Goal: Task Accomplishment & Management: Manage account settings

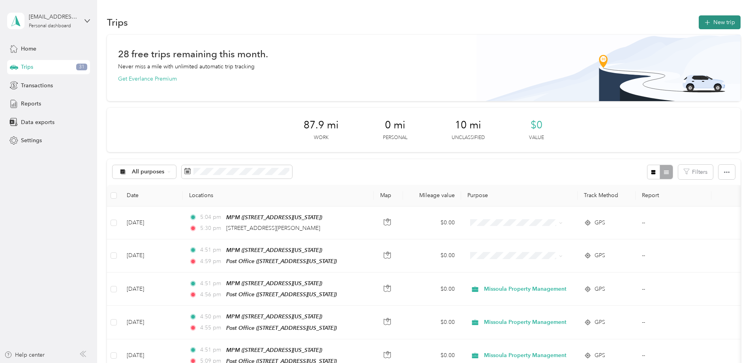
click at [698, 22] on button "New trip" at bounding box center [719, 22] width 42 height 14
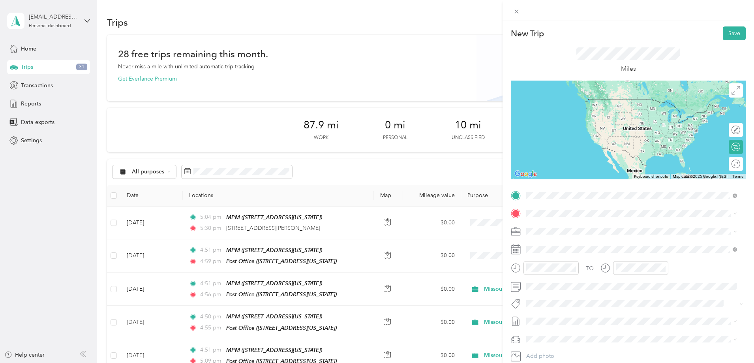
click at [553, 259] on div "MPM [STREET_ADDRESS][US_STATE]" at bounding box center [580, 259] width 79 height 17
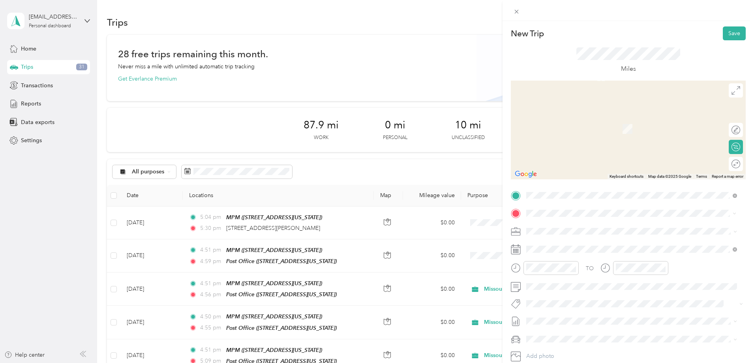
click at [569, 247] on div "Post Office [STREET_ADDRESS][US_STATE]" at bounding box center [580, 249] width 79 height 17
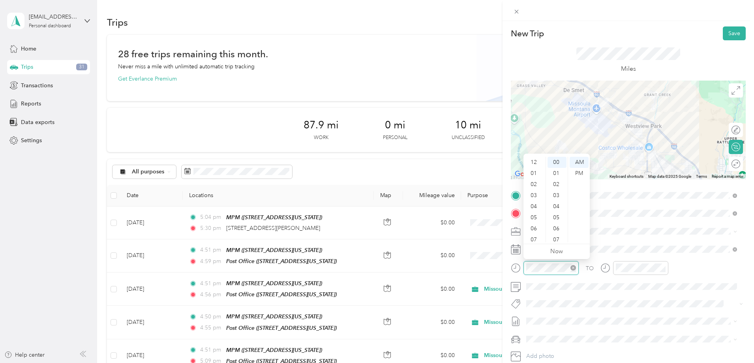
scroll to position [47, 0]
drag, startPoint x: 537, startPoint y: 159, endPoint x: 534, endPoint y: 163, distance: 4.5
click at [534, 162] on div "04" at bounding box center [534, 158] width 19 height 11
click at [556, 159] on div "45" at bounding box center [556, 160] width 19 height 11
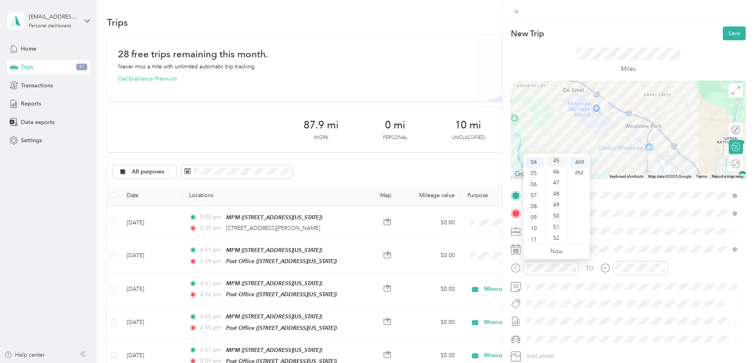
scroll to position [497, 0]
click at [580, 174] on div "PM" at bounding box center [578, 173] width 19 height 11
click at [566, 267] on div "TO" at bounding box center [628, 270] width 235 height 19
click at [671, 172] on div "PM" at bounding box center [668, 173] width 19 height 11
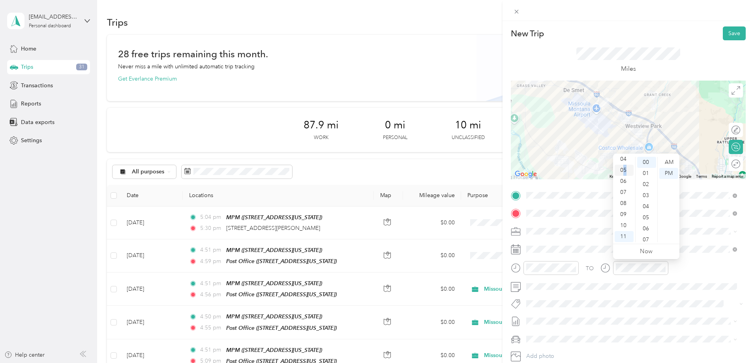
click at [625, 169] on div "05" at bounding box center [623, 170] width 19 height 11
click at [644, 161] on div "00" at bounding box center [646, 162] width 19 height 11
click at [668, 172] on div "PM" at bounding box center [668, 173] width 19 height 11
click at [692, 277] on div "TO" at bounding box center [628, 270] width 235 height 19
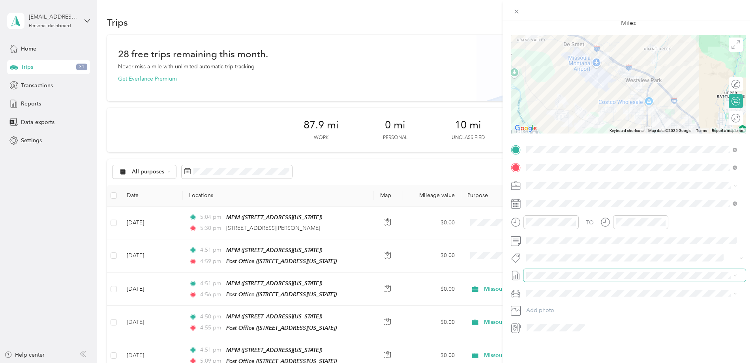
scroll to position [0, 0]
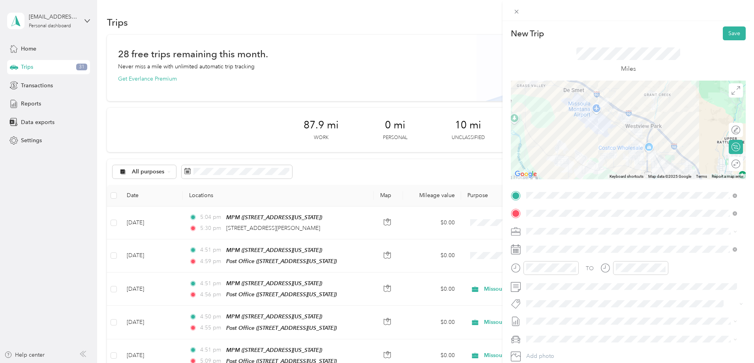
click at [551, 238] on div "TO Add photo" at bounding box center [628, 284] width 235 height 191
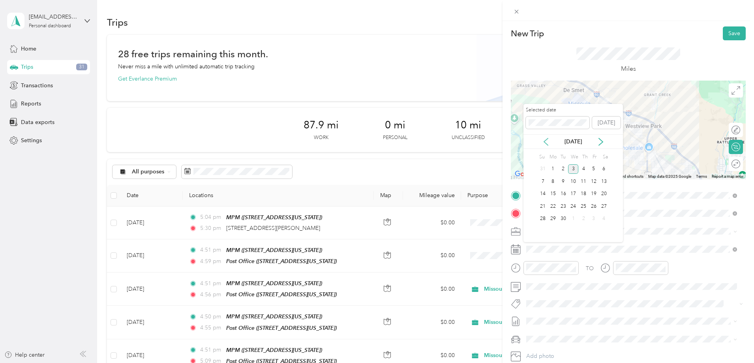
click at [547, 141] on icon at bounding box center [546, 142] width 8 height 8
click at [545, 139] on icon at bounding box center [546, 142] width 8 height 8
click at [555, 206] on div "21" at bounding box center [553, 206] width 10 height 10
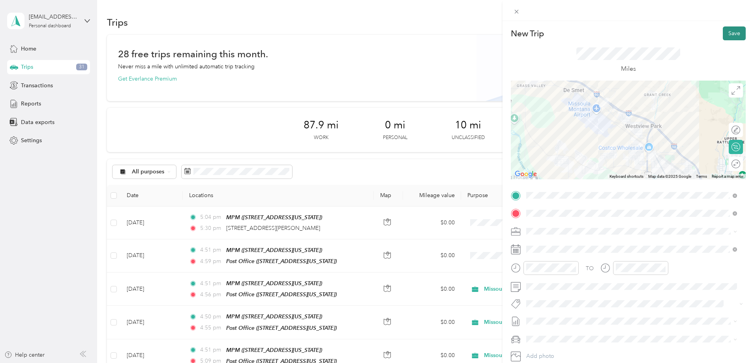
click at [731, 32] on button "Save" at bounding box center [734, 33] width 23 height 14
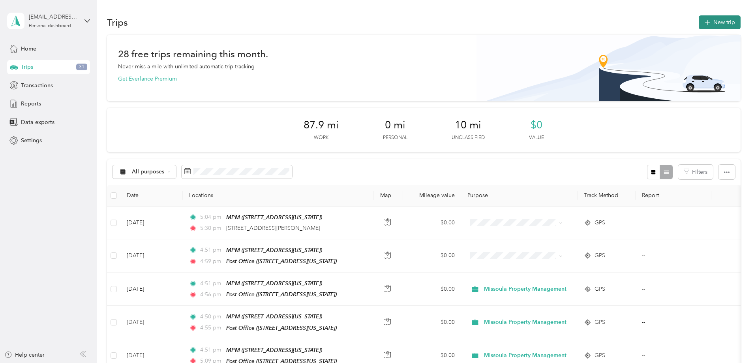
click at [698, 24] on button "New trip" at bounding box center [719, 22] width 42 height 14
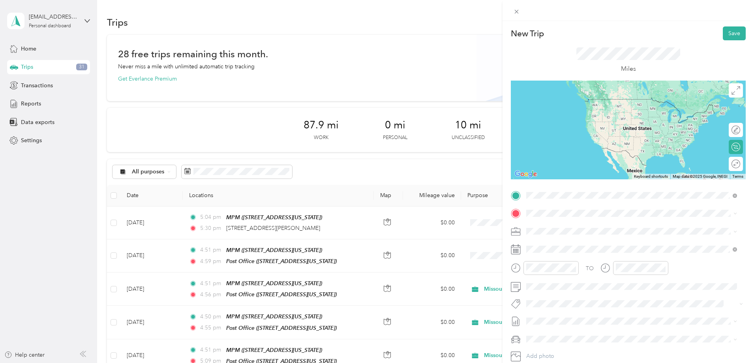
click at [579, 258] on div "MPM [STREET_ADDRESS][US_STATE]" at bounding box center [580, 259] width 79 height 17
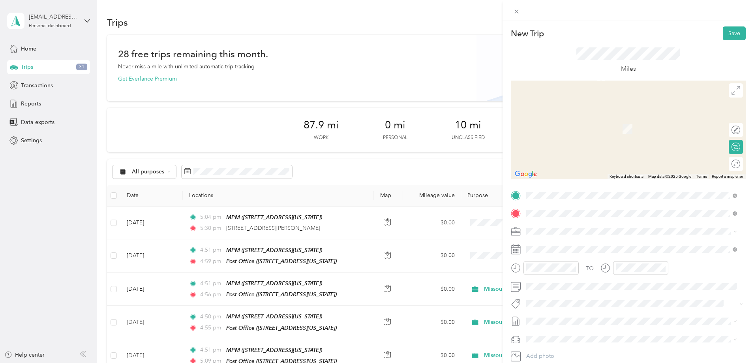
click at [570, 248] on div "Post Office [STREET_ADDRESS][US_STATE]" at bounding box center [580, 249] width 79 height 17
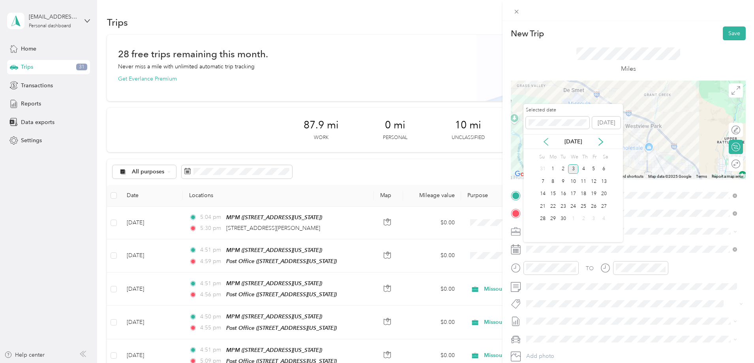
click at [545, 140] on icon at bounding box center [546, 141] width 4 height 7
click at [544, 140] on icon at bounding box center [546, 142] width 8 height 8
click at [593, 206] on div "25" at bounding box center [593, 206] width 10 height 10
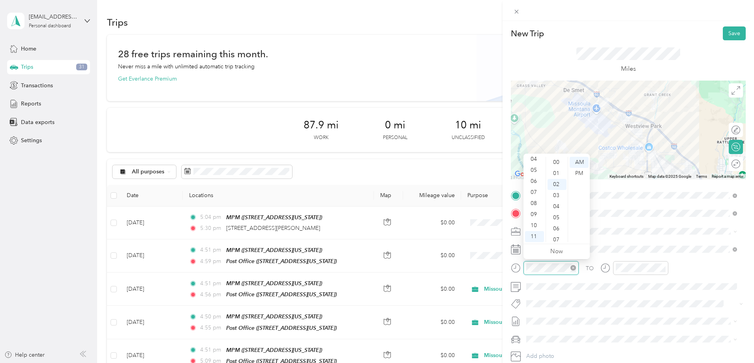
scroll to position [22, 0]
click at [532, 161] on div "04" at bounding box center [534, 158] width 19 height 11
click at [558, 231] on div "08" at bounding box center [556, 228] width 19 height 11
click at [559, 228] on div "14" at bounding box center [556, 228] width 19 height 11
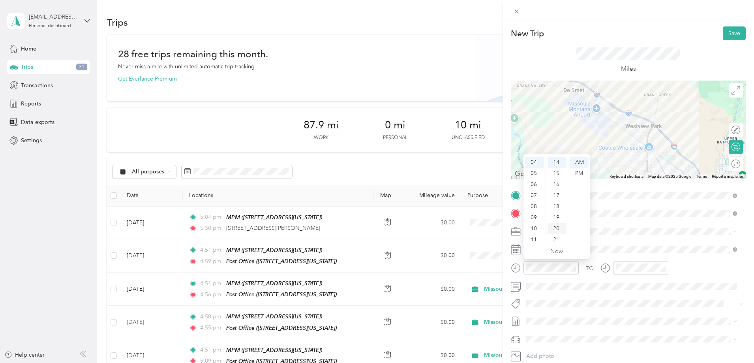
click at [558, 226] on div "20" at bounding box center [556, 228] width 19 height 11
click at [556, 230] on div "26" at bounding box center [556, 228] width 19 height 11
click at [556, 230] on div "32" at bounding box center [556, 228] width 19 height 11
click at [558, 226] on div "45" at bounding box center [556, 226] width 19 height 11
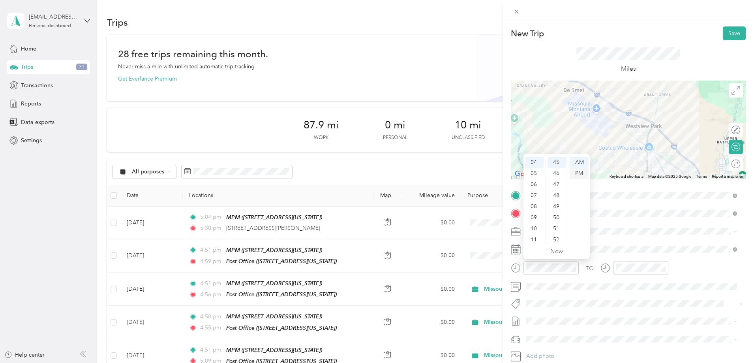
click at [580, 173] on div "PM" at bounding box center [578, 173] width 19 height 11
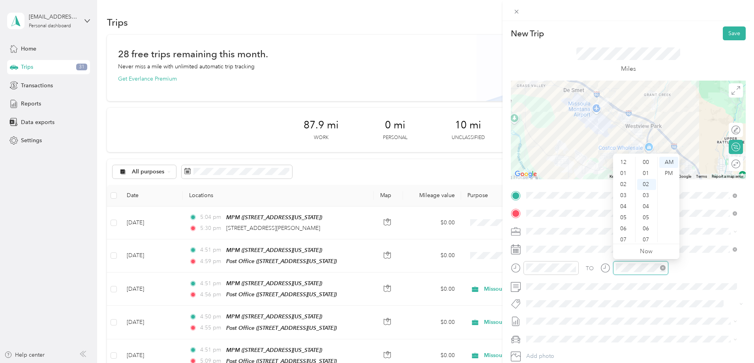
scroll to position [47, 0]
click at [621, 168] on div "05" at bounding box center [623, 170] width 19 height 11
click at [648, 162] on div "00" at bounding box center [646, 162] width 19 height 11
click at [673, 174] on div "PM" at bounding box center [668, 173] width 19 height 11
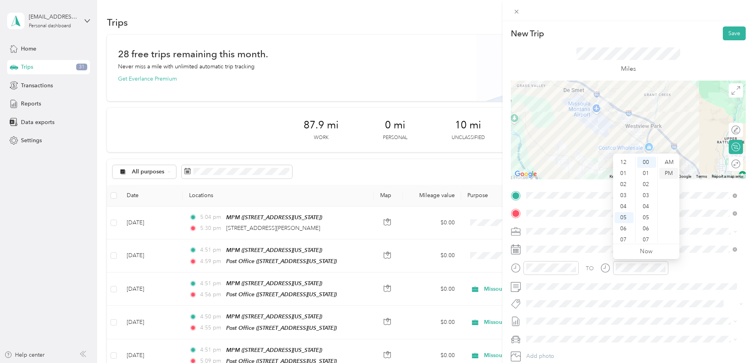
scroll to position [47, 0]
click at [732, 34] on button "Save" at bounding box center [734, 33] width 23 height 14
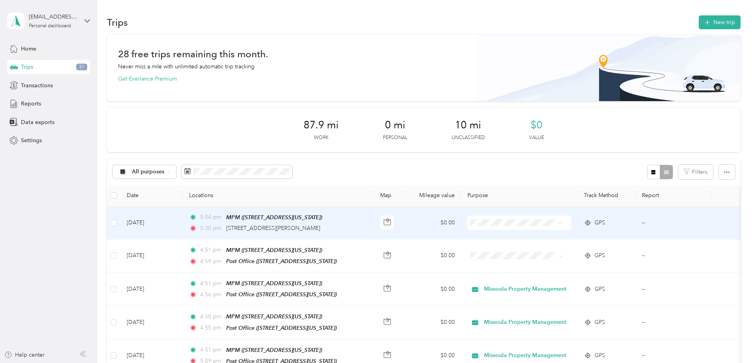
click at [551, 239] on li "Missoula Property Management" at bounding box center [556, 236] width 108 height 14
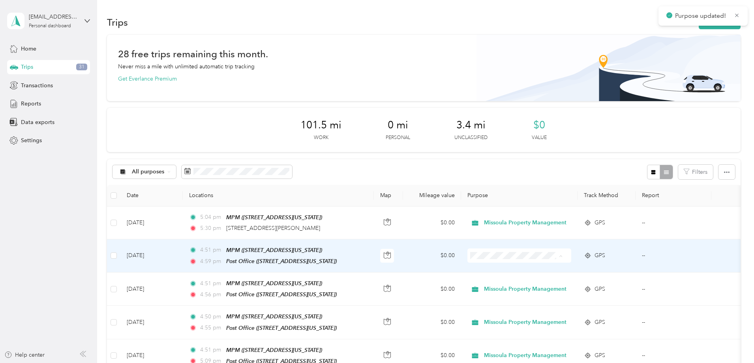
click at [550, 268] on span "Missoula Property Management" at bounding box center [563, 269] width 82 height 8
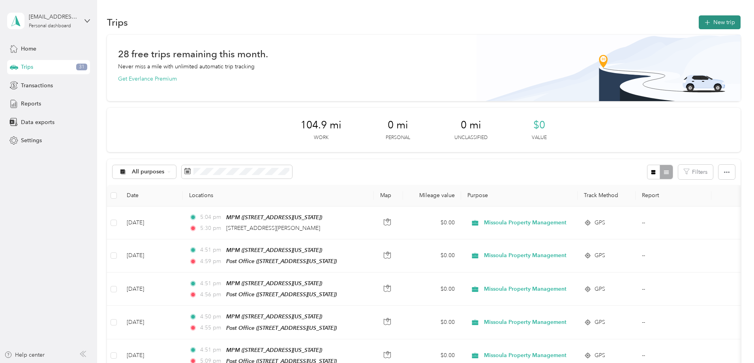
click at [698, 21] on button "New trip" at bounding box center [719, 22] width 42 height 14
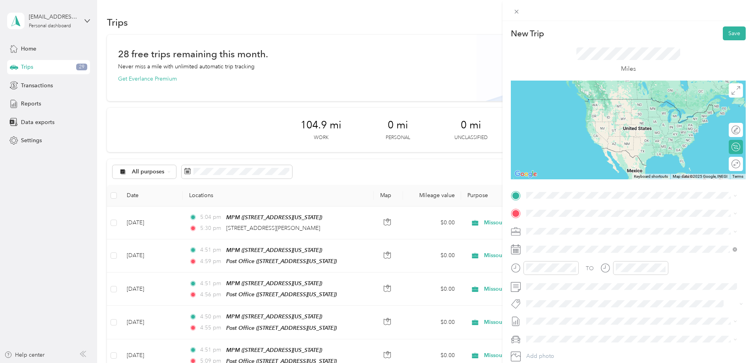
drag, startPoint x: 558, startPoint y: 261, endPoint x: 557, endPoint y: 256, distance: 4.6
click at [557, 258] on span "[STREET_ADDRESS][US_STATE]" at bounding box center [580, 261] width 79 height 7
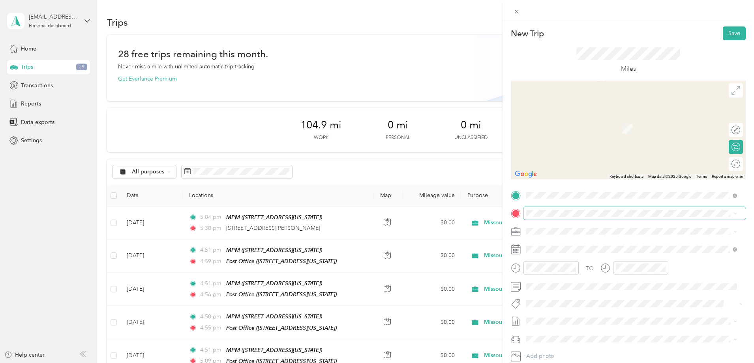
click at [545, 209] on span at bounding box center [634, 213] width 222 height 13
click at [568, 249] on div "Post Office [STREET_ADDRESS][US_STATE]" at bounding box center [580, 249] width 79 height 17
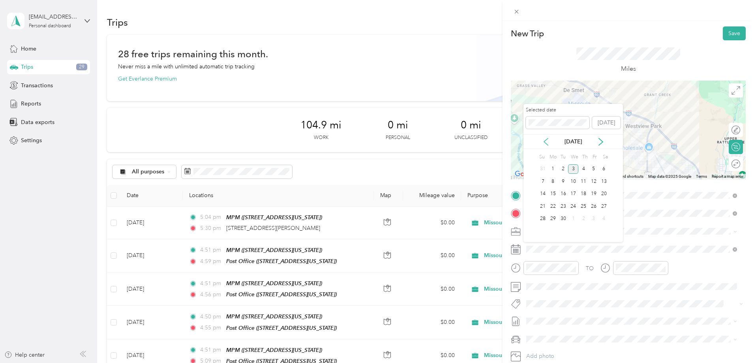
click at [544, 140] on icon at bounding box center [546, 142] width 8 height 8
click at [545, 140] on icon at bounding box center [546, 142] width 8 height 8
click at [563, 219] on div "29" at bounding box center [563, 219] width 10 height 10
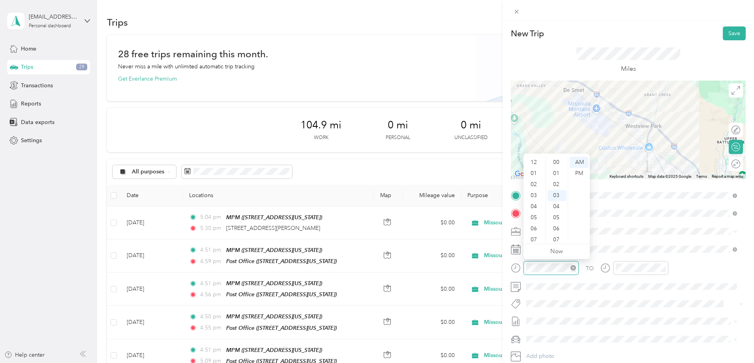
scroll to position [33, 0]
click at [532, 159] on div "04" at bounding box center [534, 158] width 19 height 11
click at [555, 188] on div "45" at bounding box center [556, 192] width 19 height 11
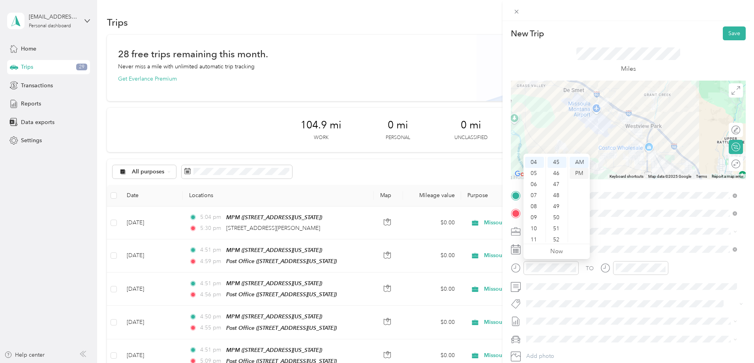
click at [576, 174] on div "PM" at bounding box center [578, 173] width 19 height 11
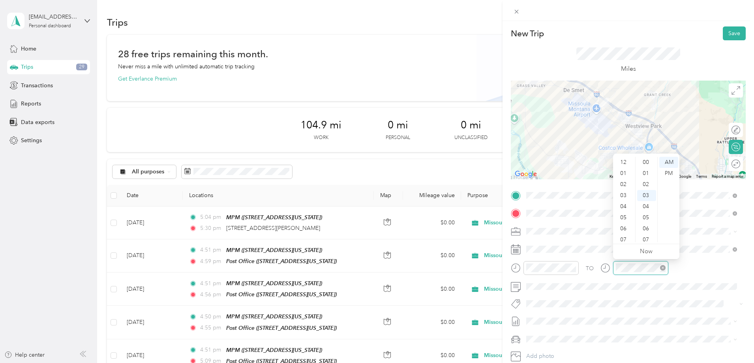
scroll to position [47, 0]
click at [626, 168] on div "05" at bounding box center [623, 170] width 19 height 11
click at [646, 161] on div "00" at bounding box center [646, 162] width 19 height 11
click at [668, 174] on div "PM" at bounding box center [668, 173] width 19 height 11
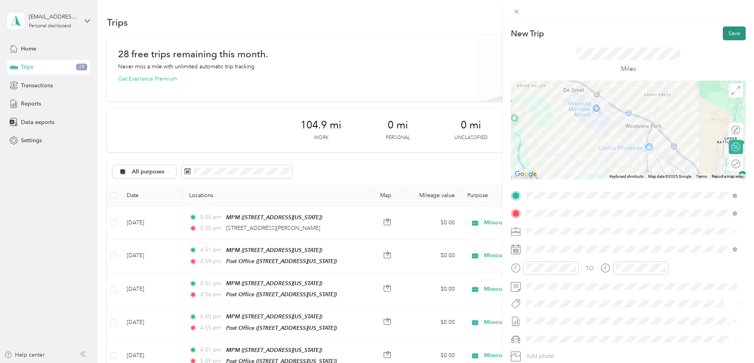
click at [728, 32] on button "Save" at bounding box center [734, 33] width 23 height 14
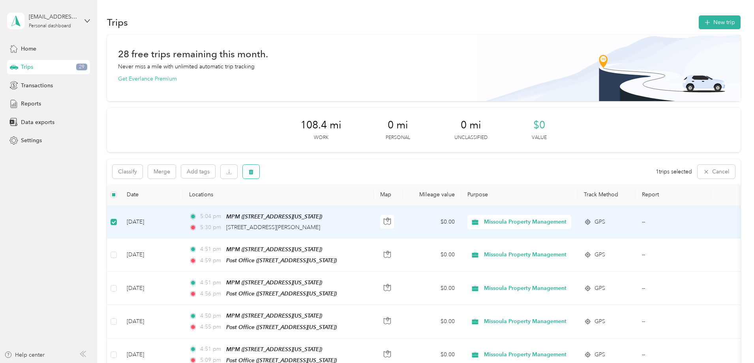
click at [259, 173] on button "button" at bounding box center [251, 172] width 17 height 14
click at [359, 202] on button "Yes" at bounding box center [362, 204] width 15 height 13
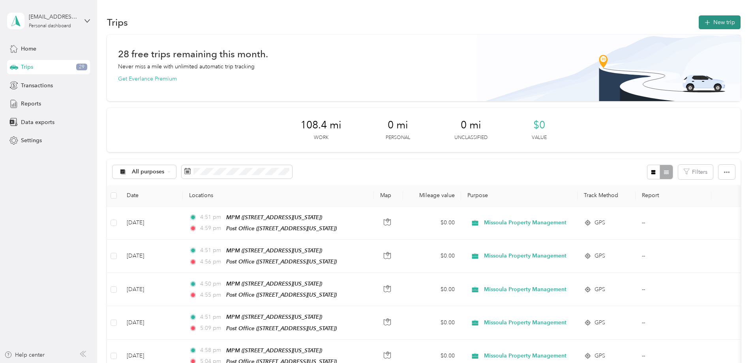
click at [698, 20] on button "New trip" at bounding box center [719, 22] width 42 height 14
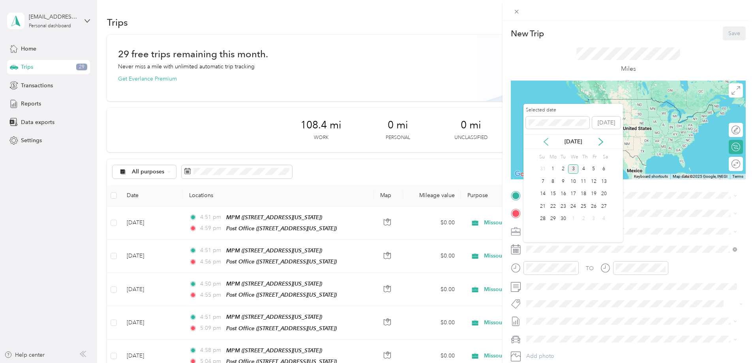
click at [545, 140] on icon at bounding box center [546, 141] width 4 height 7
click at [571, 193] on div "13" at bounding box center [573, 194] width 10 height 10
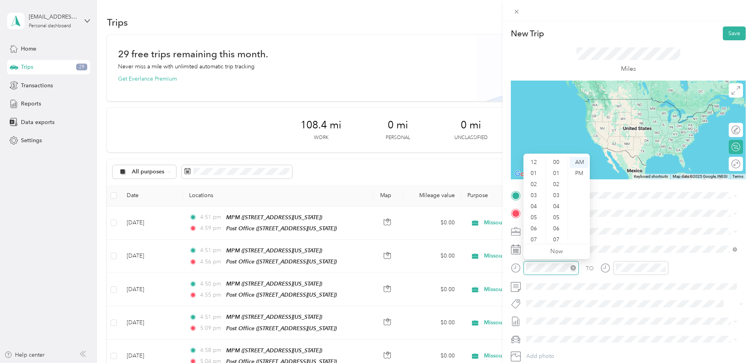
scroll to position [47, 0]
click at [531, 159] on div "04" at bounding box center [534, 158] width 19 height 11
click at [560, 238] on div "45" at bounding box center [556, 239] width 19 height 11
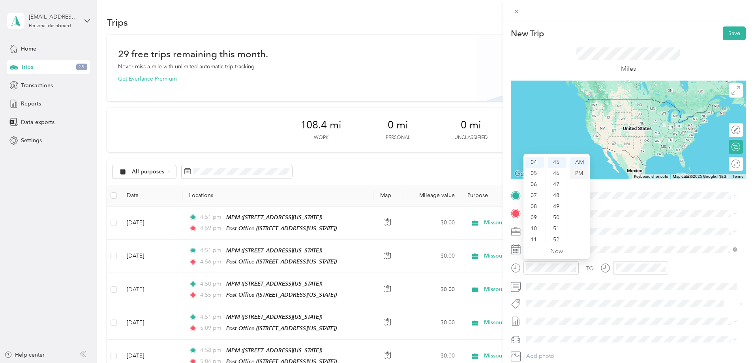
click at [580, 173] on div "PM" at bounding box center [578, 173] width 19 height 11
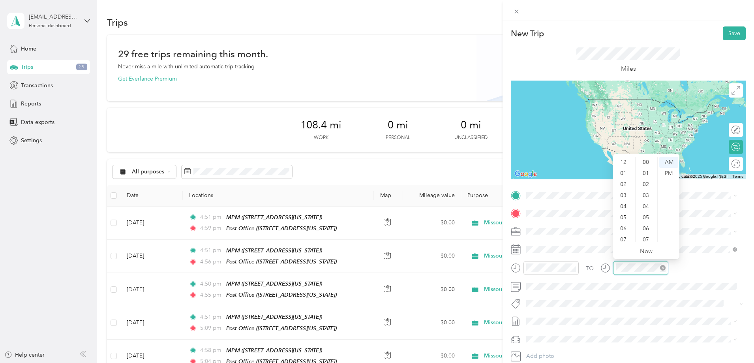
scroll to position [47, 0]
click at [621, 169] on div "05" at bounding box center [623, 170] width 19 height 11
click at [648, 158] on div "00" at bounding box center [646, 162] width 19 height 11
click at [668, 174] on div "PM" at bounding box center [668, 173] width 19 height 11
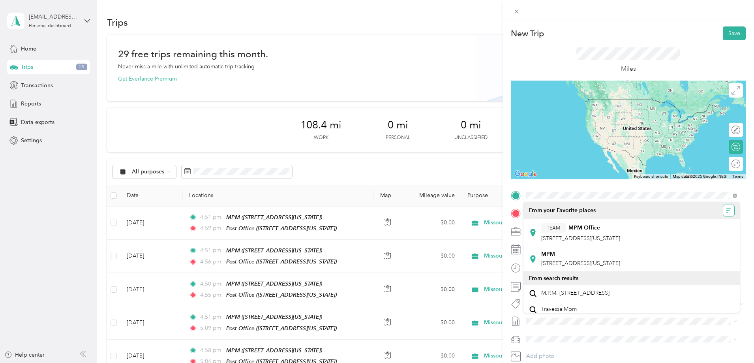
click at [726, 210] on icon "button" at bounding box center [727, 210] width 3 height 0
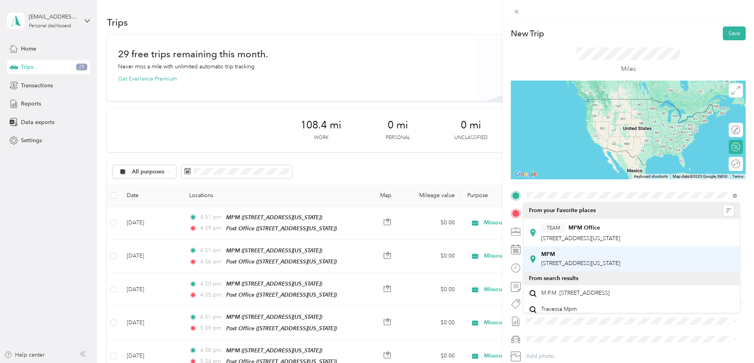
click at [565, 260] on span "[STREET_ADDRESS][US_STATE]" at bounding box center [580, 263] width 79 height 7
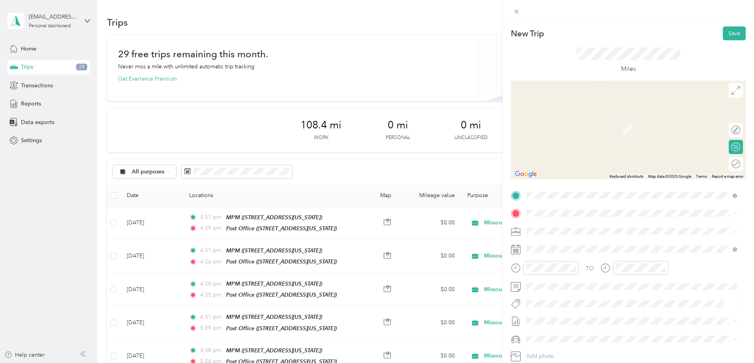
click at [561, 255] on div "MPM [STREET_ADDRESS][US_STATE]" at bounding box center [580, 259] width 79 height 17
click at [539, 208] on span at bounding box center [634, 213] width 222 height 13
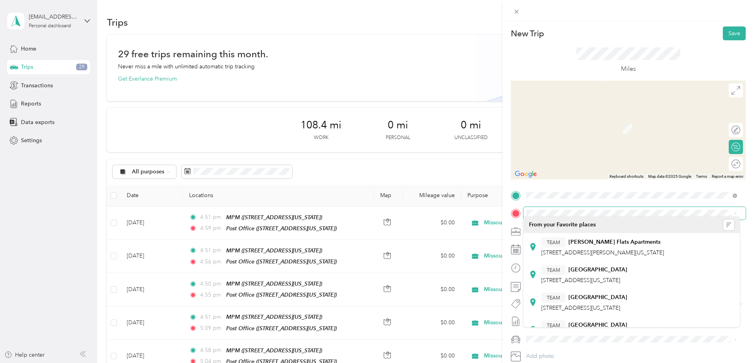
click at [556, 362] on div "New Trip Save This trip cannot be edited because it is either under review, app…" at bounding box center [375, 363] width 750 height 0
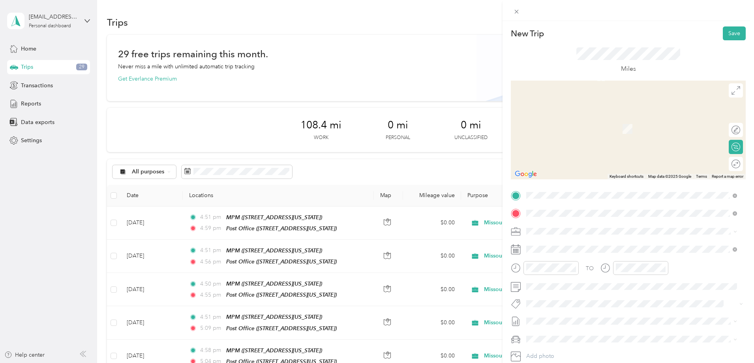
click at [558, 271] on div "Post Office [STREET_ADDRESS][US_STATE]" at bounding box center [580, 274] width 79 height 17
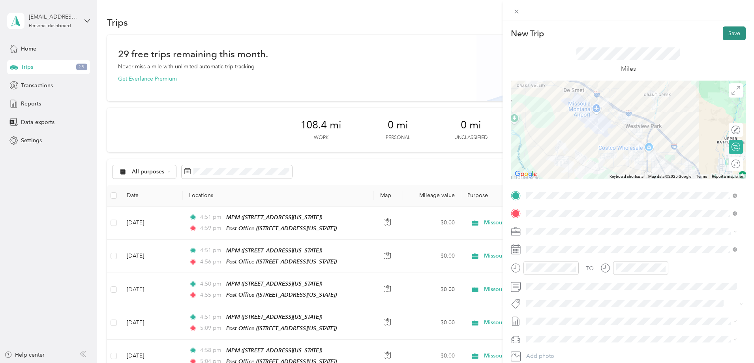
click at [727, 35] on button "Save" at bounding box center [734, 33] width 23 height 14
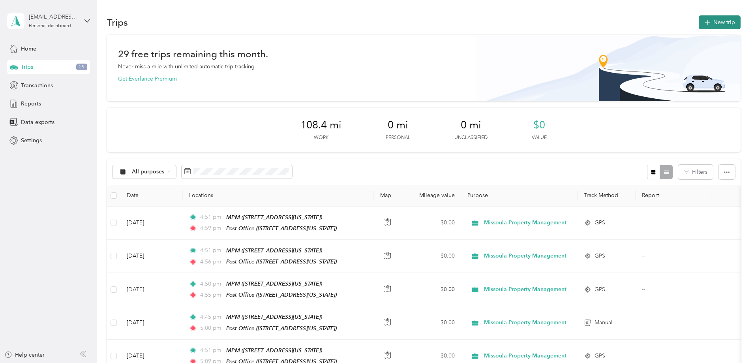
click at [698, 22] on button "New trip" at bounding box center [719, 22] width 42 height 14
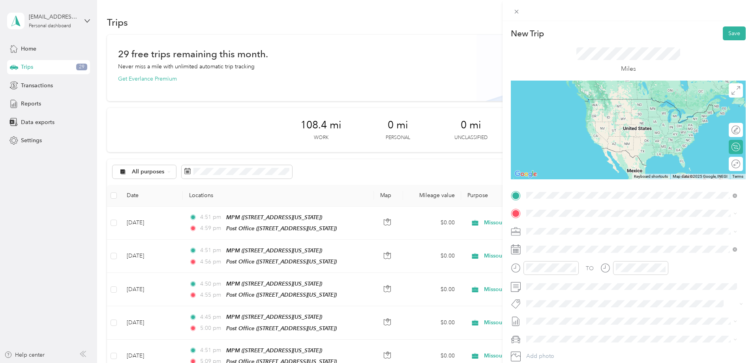
click at [567, 262] on span "[STREET_ADDRESS][US_STATE]" at bounding box center [580, 263] width 79 height 7
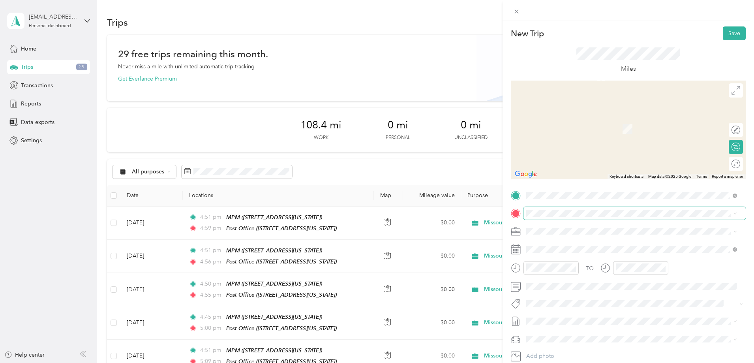
click at [552, 207] on span at bounding box center [634, 213] width 222 height 13
click at [571, 251] on span "[STREET_ADDRESS][US_STATE]" at bounding box center [580, 253] width 79 height 7
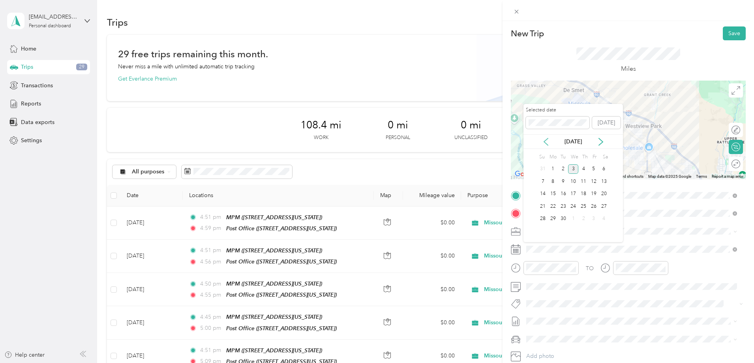
click at [543, 139] on icon at bounding box center [546, 142] width 8 height 8
click at [584, 191] on div "14" at bounding box center [583, 194] width 10 height 10
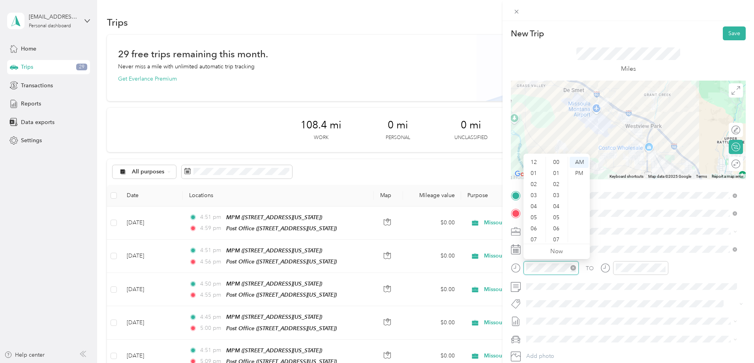
scroll to position [47, 0]
click at [535, 159] on div "04" at bounding box center [534, 158] width 19 height 11
click at [562, 225] on div "45" at bounding box center [556, 228] width 19 height 11
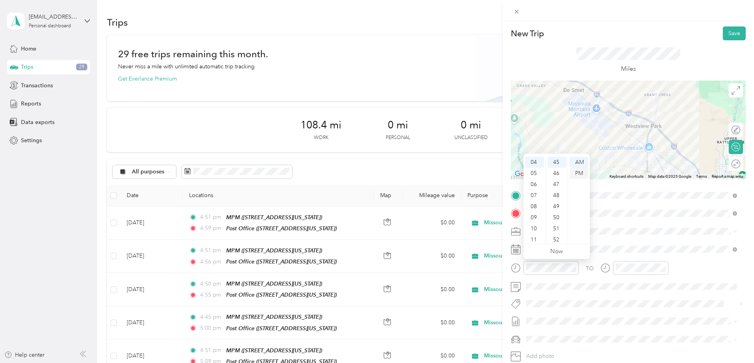
click at [582, 176] on div "PM" at bounding box center [578, 173] width 19 height 11
click at [628, 169] on div "05" at bounding box center [623, 170] width 19 height 11
click at [646, 159] on div "00" at bounding box center [646, 162] width 19 height 11
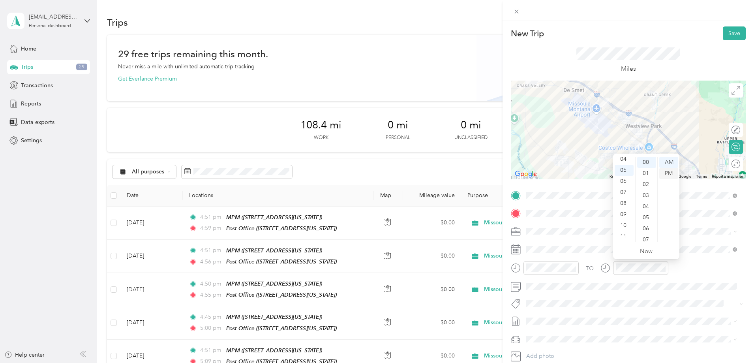
click at [666, 174] on div "PM" at bounding box center [668, 173] width 19 height 11
click at [667, 173] on div "PM" at bounding box center [668, 173] width 19 height 11
click at [728, 37] on button "Save" at bounding box center [734, 33] width 23 height 14
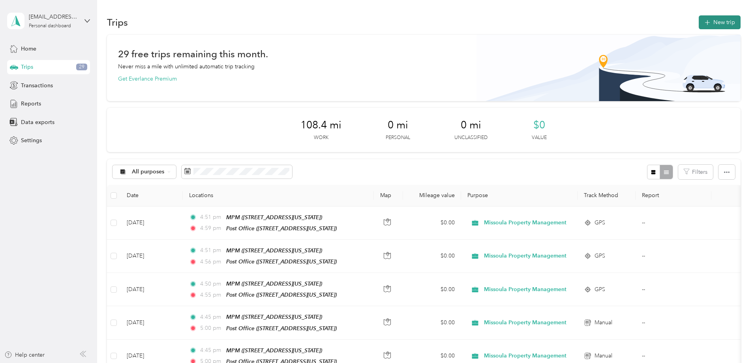
click at [702, 19] on icon "button" at bounding box center [706, 22] width 9 height 9
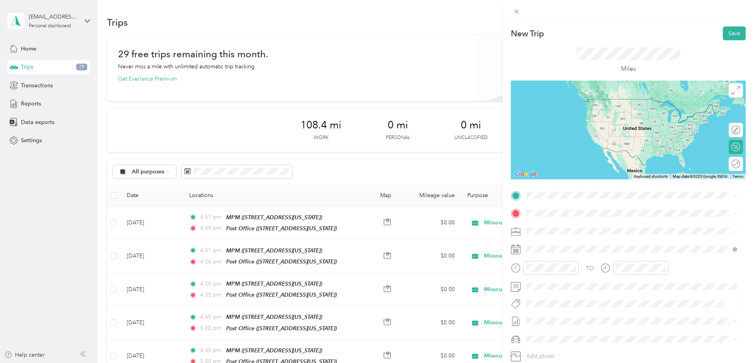
click at [612, 257] on div "MPM [STREET_ADDRESS][US_STATE]" at bounding box center [580, 257] width 79 height 17
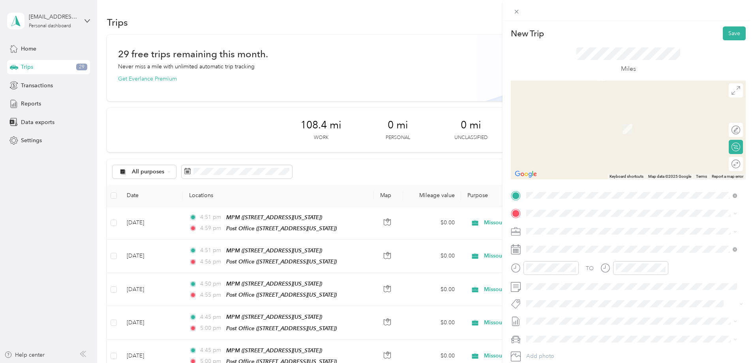
click at [83, 245] on div "New Trip Save This trip cannot be edited because it is either under review, app…" at bounding box center [377, 181] width 754 height 363
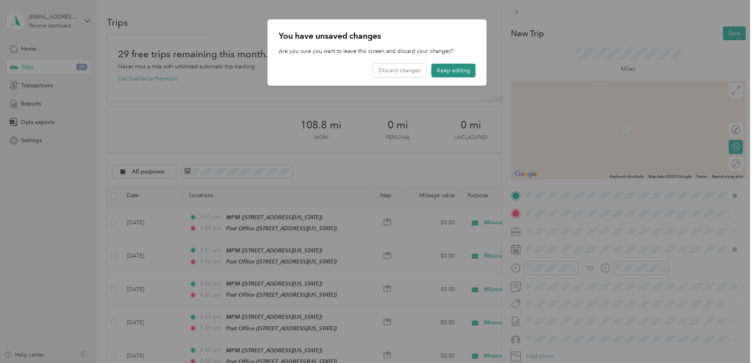
click at [462, 69] on button "Keep editing" at bounding box center [453, 71] width 44 height 14
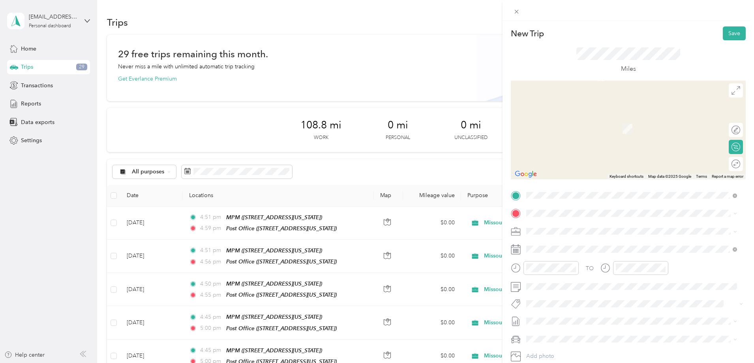
click at [554, 250] on span "[STREET_ADDRESS][US_STATE]" at bounding box center [580, 252] width 79 height 7
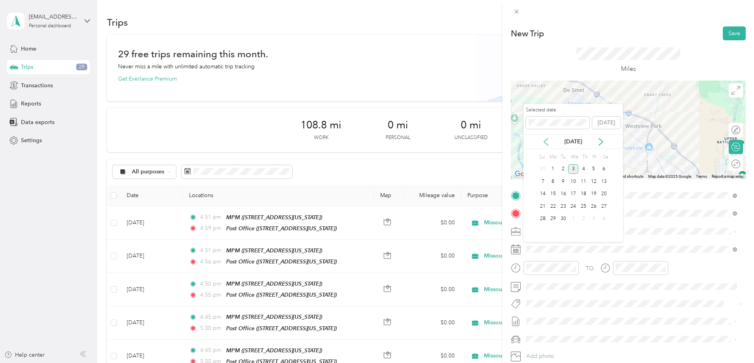
click at [543, 140] on icon at bounding box center [546, 142] width 8 height 8
click at [551, 206] on div "18" at bounding box center [553, 206] width 10 height 10
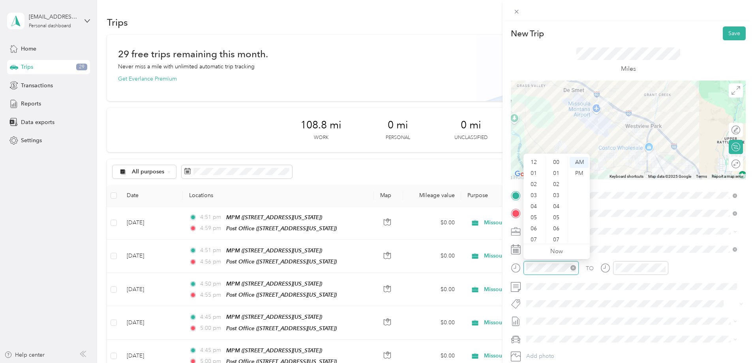
scroll to position [47, 0]
click at [534, 161] on div "04" at bounding box center [534, 158] width 19 height 11
click at [555, 177] on div "45" at bounding box center [556, 177] width 19 height 11
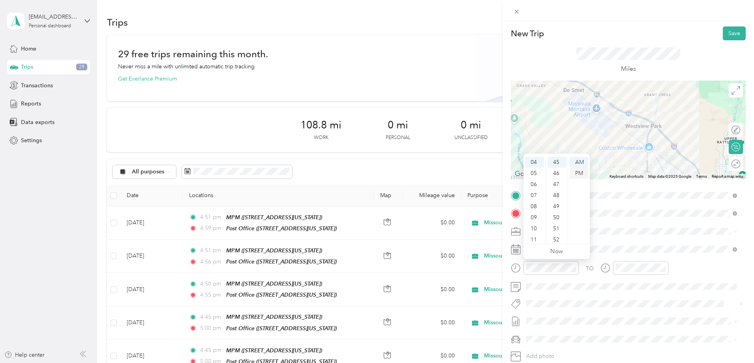
click at [579, 176] on div "PM" at bounding box center [578, 173] width 19 height 11
click at [580, 175] on div "PM" at bounding box center [578, 173] width 19 height 11
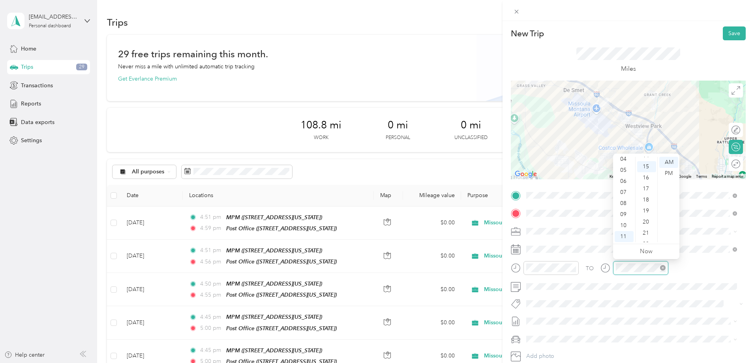
scroll to position [166, 0]
click at [625, 171] on div "05" at bounding box center [623, 170] width 19 height 11
click at [645, 160] on div "00" at bounding box center [646, 162] width 19 height 11
click at [670, 173] on div "PM" at bounding box center [668, 173] width 19 height 11
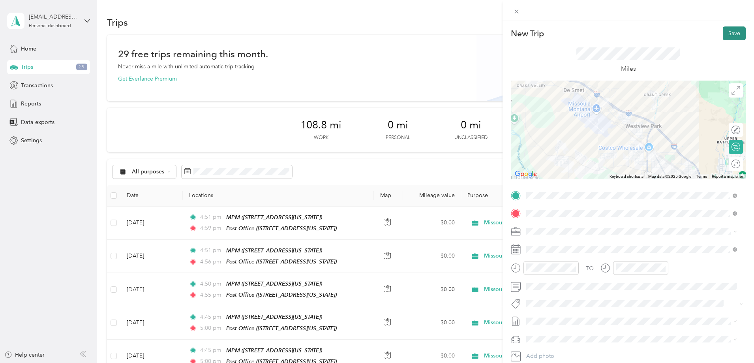
click at [730, 35] on button "Save" at bounding box center [734, 33] width 23 height 14
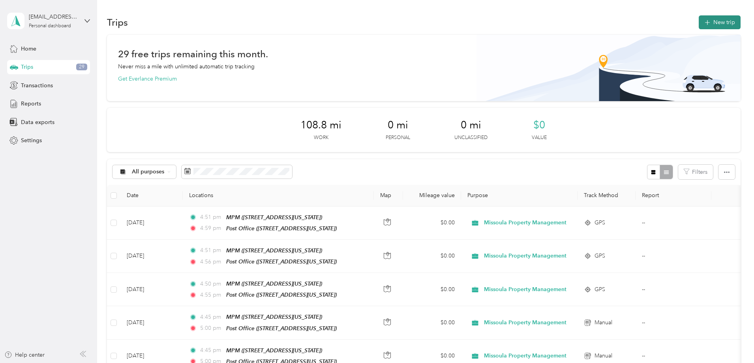
click at [698, 23] on button "New trip" at bounding box center [719, 22] width 42 height 14
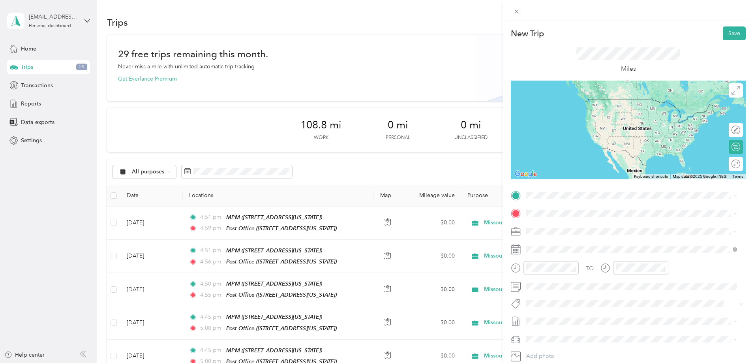
drag, startPoint x: 588, startPoint y: 258, endPoint x: 569, endPoint y: 226, distance: 37.8
click at [588, 258] on div "MPM [STREET_ADDRESS][US_STATE]" at bounding box center [580, 255] width 79 height 17
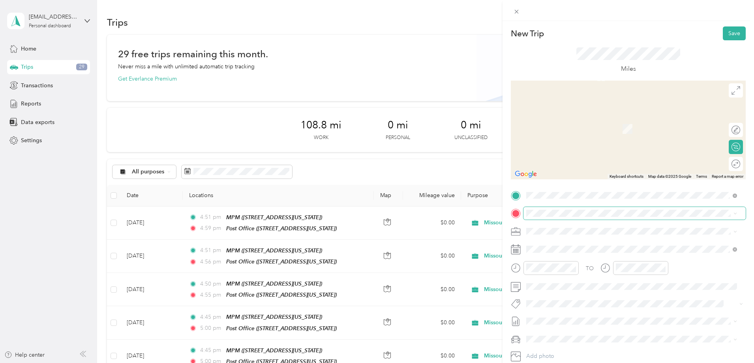
click at [559, 218] on span at bounding box center [634, 213] width 222 height 13
click at [577, 252] on span "[STREET_ADDRESS][US_STATE]" at bounding box center [580, 253] width 79 height 7
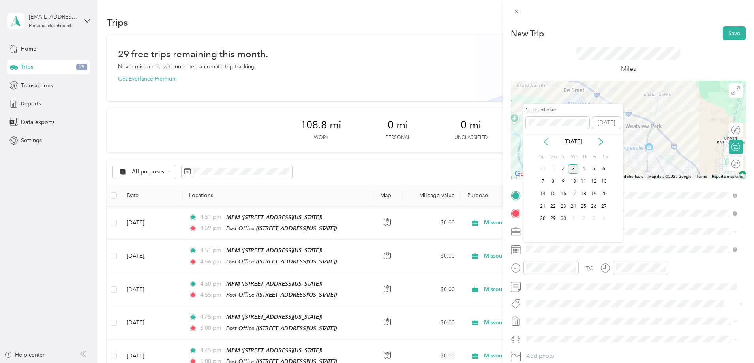
click at [547, 140] on icon at bounding box center [546, 142] width 8 height 8
click at [565, 203] on div "19" at bounding box center [563, 206] width 10 height 10
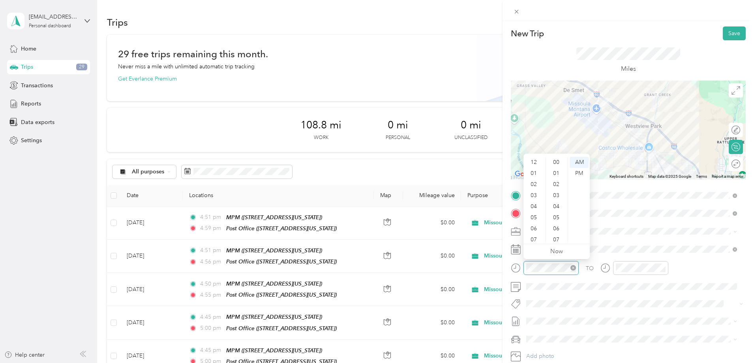
scroll to position [47, 0]
click at [536, 159] on div "04" at bounding box center [534, 158] width 19 height 11
click at [554, 180] on div "45" at bounding box center [556, 181] width 19 height 11
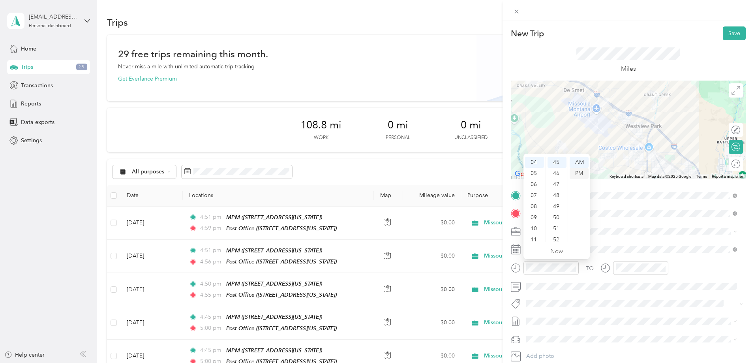
click at [578, 173] on div "PM" at bounding box center [578, 173] width 19 height 11
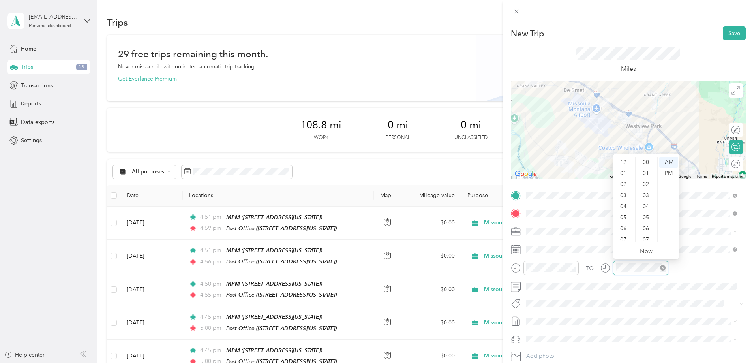
scroll to position [47, 0]
click at [625, 169] on div "05" at bounding box center [623, 170] width 19 height 11
click at [645, 159] on div "00" at bounding box center [646, 162] width 19 height 11
click at [671, 172] on div "PM" at bounding box center [668, 173] width 19 height 11
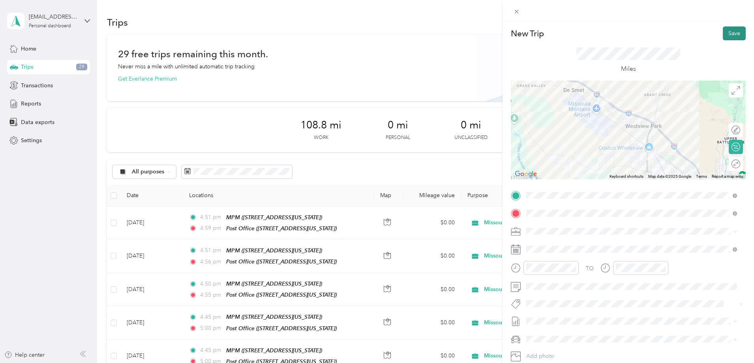
click at [733, 34] on button "Save" at bounding box center [734, 33] width 23 height 14
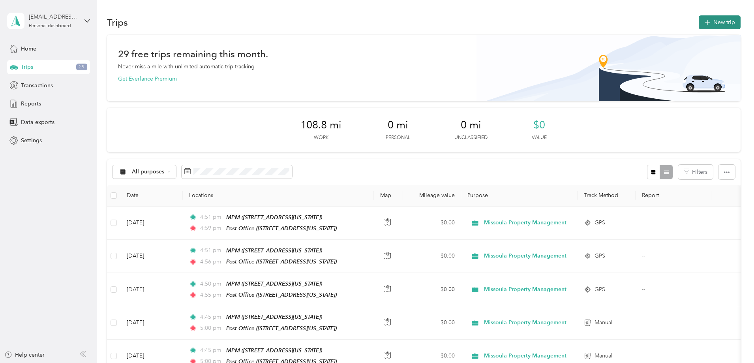
click at [698, 22] on button "New trip" at bounding box center [719, 22] width 42 height 14
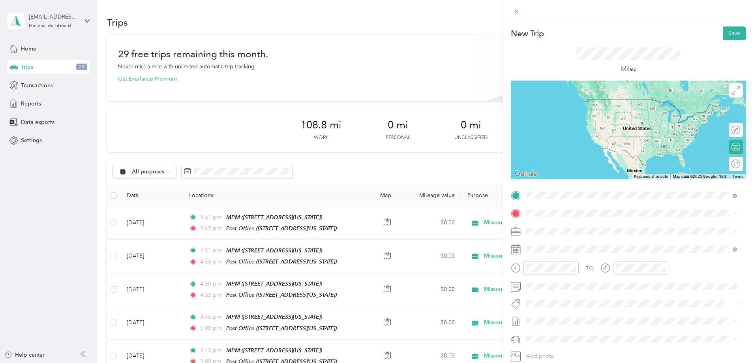
click at [580, 255] on div "MPM [STREET_ADDRESS][US_STATE]" at bounding box center [580, 259] width 79 height 17
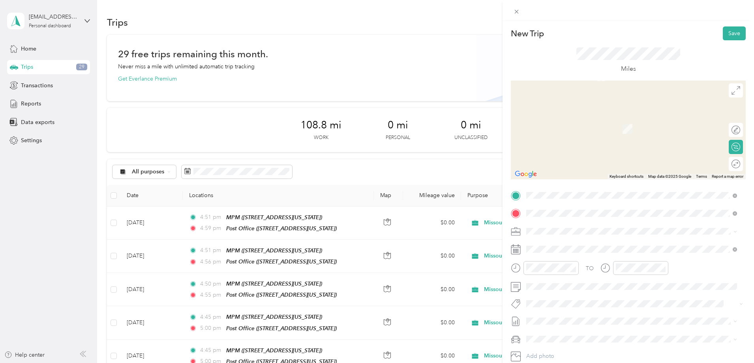
click at [575, 250] on span "[STREET_ADDRESS][US_STATE]" at bounding box center [580, 253] width 79 height 7
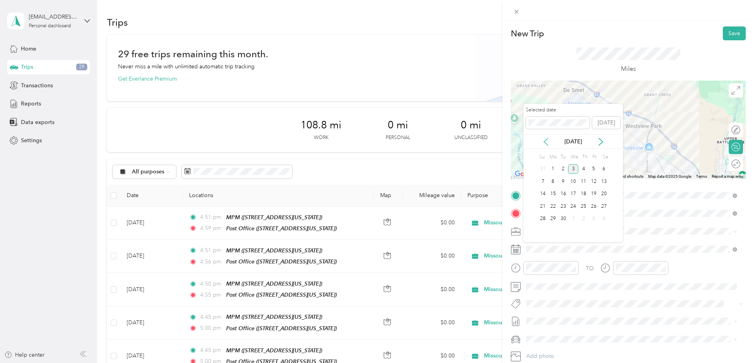
click at [543, 140] on icon at bounding box center [546, 142] width 8 height 8
click at [572, 203] on div "20" at bounding box center [573, 206] width 10 height 10
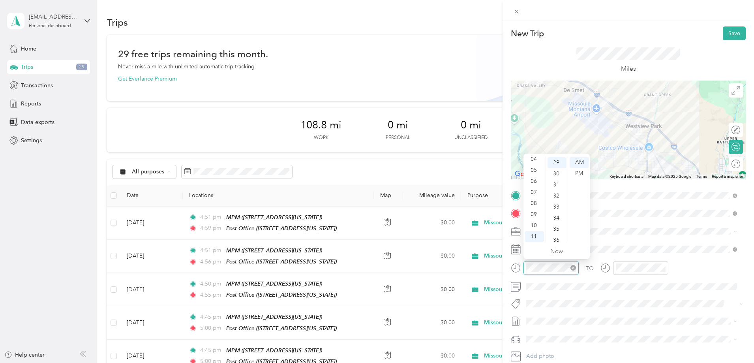
scroll to position [320, 0]
click at [533, 160] on div "04" at bounding box center [534, 158] width 19 height 11
click at [556, 180] on div "45" at bounding box center [556, 181] width 19 height 11
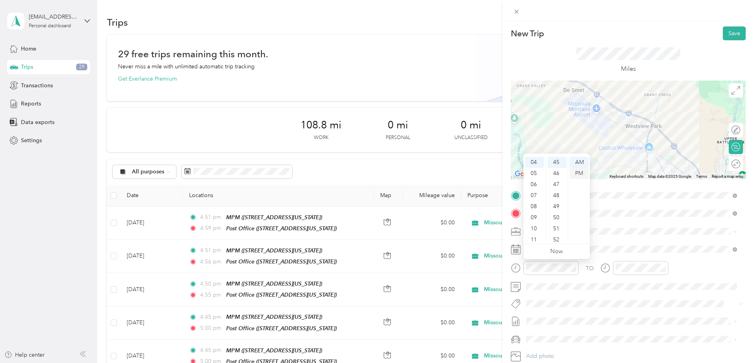
drag, startPoint x: 577, startPoint y: 171, endPoint x: 578, endPoint y: 175, distance: 4.1
click at [577, 171] on div "PM" at bounding box center [578, 173] width 19 height 11
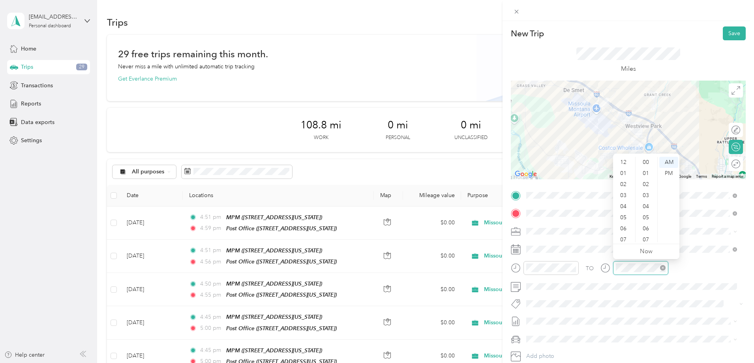
scroll to position [47, 0]
click at [627, 168] on div "05" at bounding box center [623, 170] width 19 height 11
click at [650, 158] on div "00" at bounding box center [646, 162] width 19 height 11
click at [671, 173] on div "PM" at bounding box center [668, 173] width 19 height 11
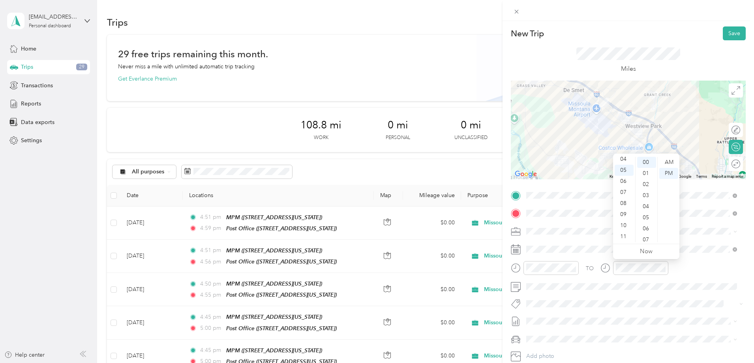
click at [704, 271] on div "TO" at bounding box center [628, 270] width 235 height 19
click at [727, 30] on button "Save" at bounding box center [734, 33] width 23 height 14
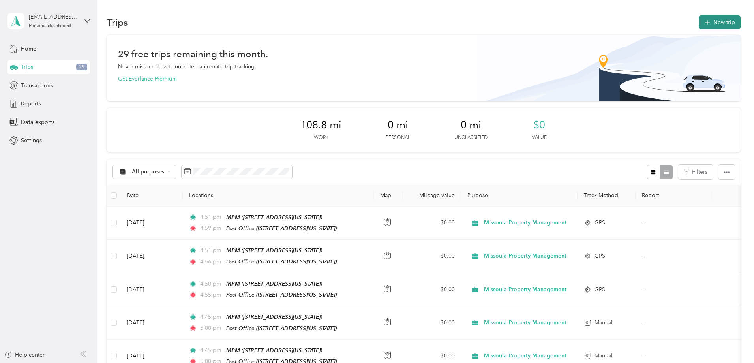
click at [698, 23] on button "New trip" at bounding box center [719, 22] width 42 height 14
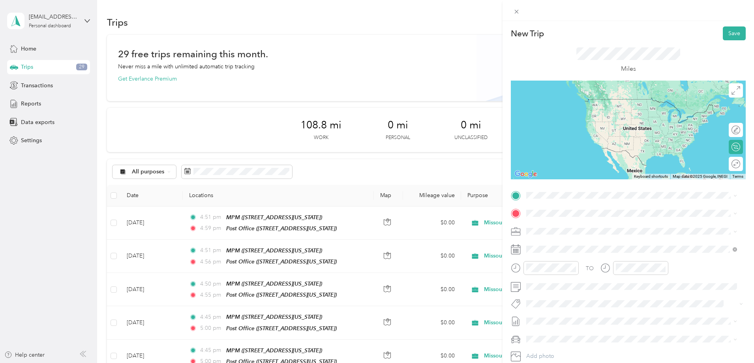
drag, startPoint x: 569, startPoint y: 257, endPoint x: 562, endPoint y: 266, distance: 11.5
click at [569, 257] on div "MPM [STREET_ADDRESS][US_STATE]" at bounding box center [580, 257] width 79 height 17
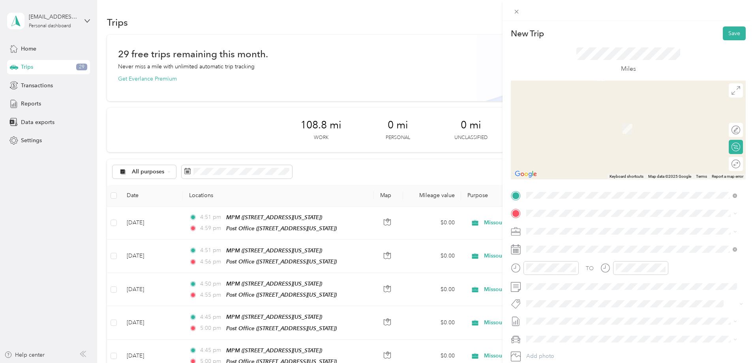
click at [567, 246] on div "Post Office [STREET_ADDRESS][US_STATE]" at bounding box center [580, 247] width 79 height 17
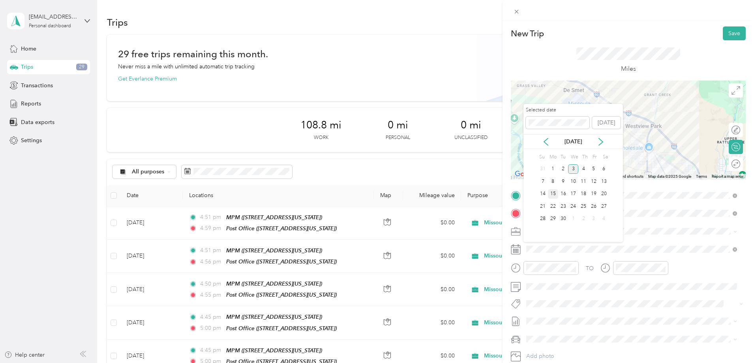
click at [554, 194] on div "15" at bounding box center [553, 194] width 10 height 10
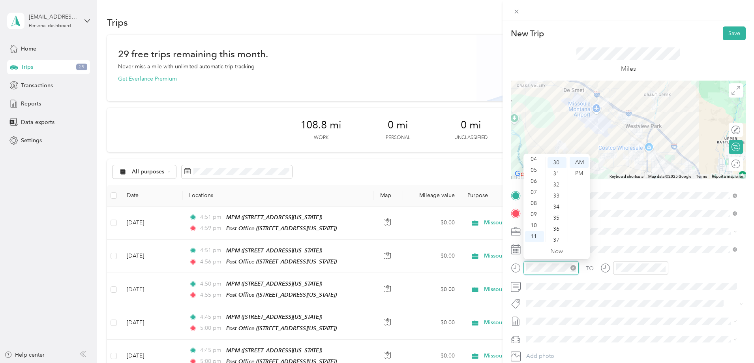
scroll to position [331, 0]
click at [536, 159] on div "04" at bounding box center [534, 158] width 19 height 11
click at [556, 207] on div "45" at bounding box center [556, 209] width 19 height 11
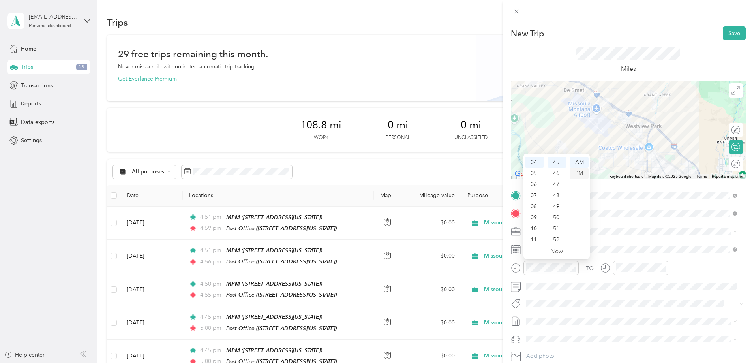
click at [577, 173] on div "PM" at bounding box center [578, 173] width 19 height 11
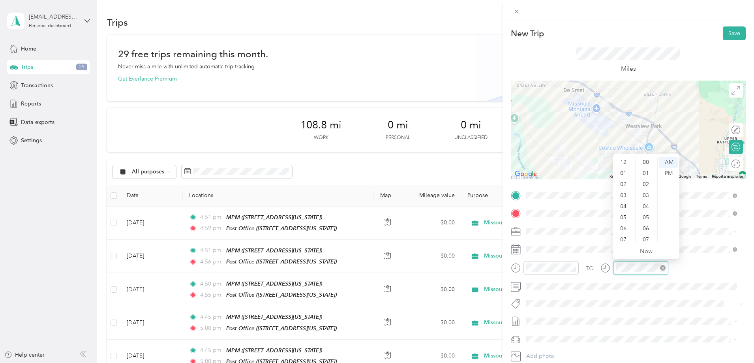
scroll to position [47, 0]
click at [625, 168] on div "05" at bounding box center [623, 170] width 19 height 11
click at [648, 162] on div "00" at bounding box center [646, 162] width 19 height 11
click at [668, 171] on div "PM" at bounding box center [668, 173] width 19 height 11
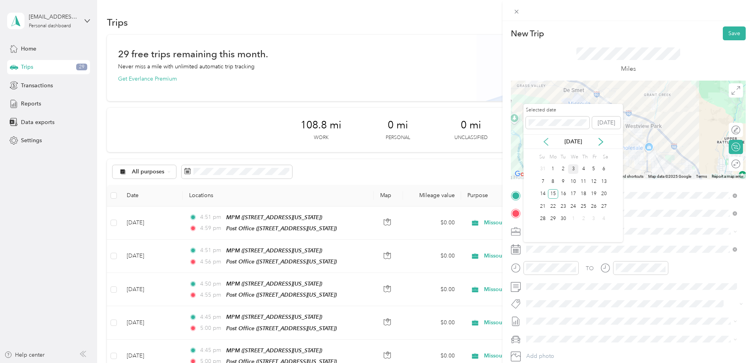
click at [546, 139] on icon at bounding box center [546, 141] width 4 height 7
click at [596, 194] on div "15" at bounding box center [593, 194] width 10 height 10
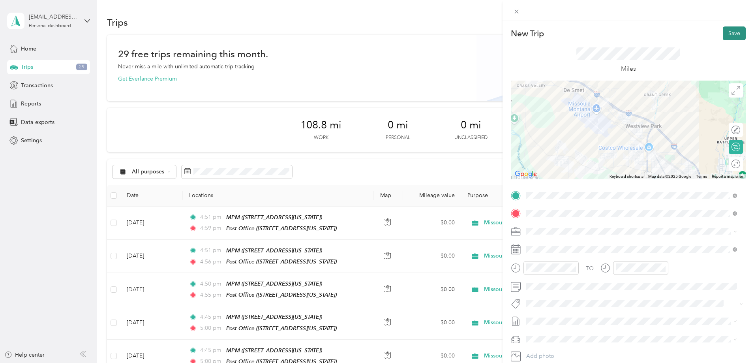
click at [732, 37] on button "Save" at bounding box center [734, 33] width 23 height 14
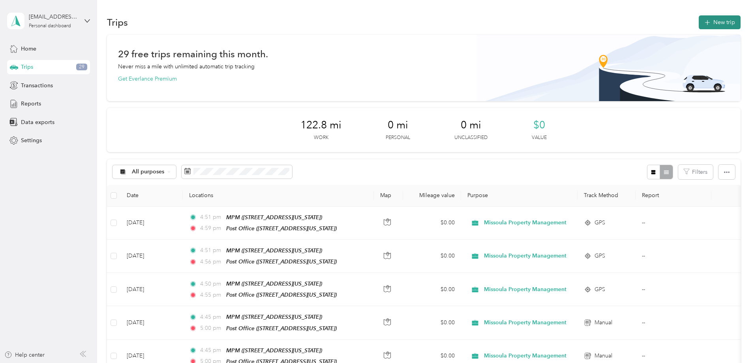
click at [698, 22] on button "New trip" at bounding box center [719, 22] width 42 height 14
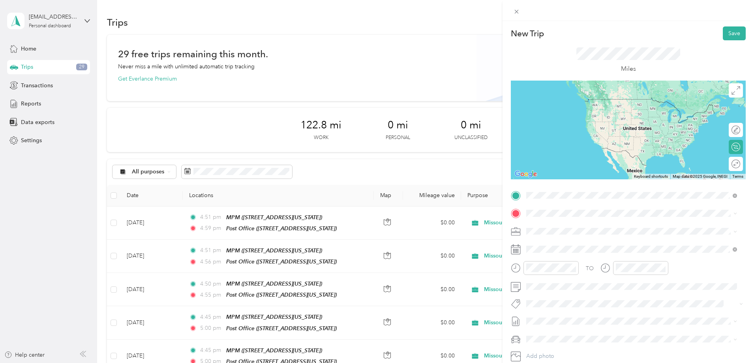
click at [572, 258] on div "MPM [STREET_ADDRESS][US_STATE]" at bounding box center [580, 259] width 79 height 17
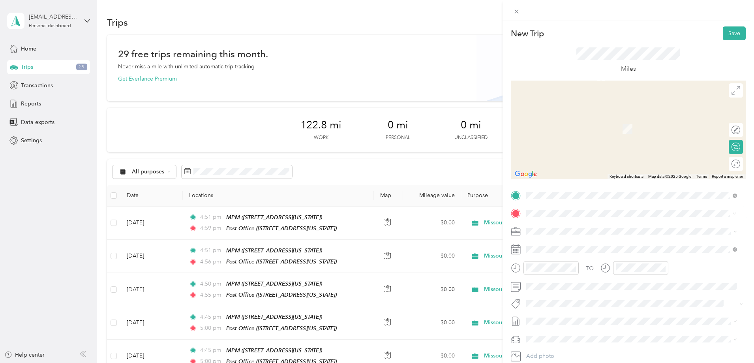
click at [564, 251] on span "[STREET_ADDRESS][US_STATE]" at bounding box center [580, 253] width 79 height 7
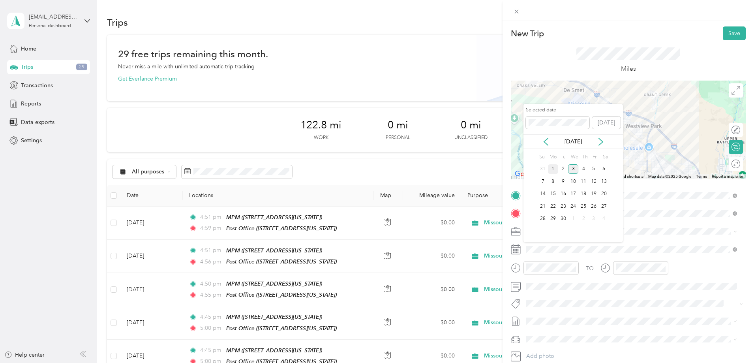
click at [553, 168] on div "1" at bounding box center [553, 169] width 10 height 10
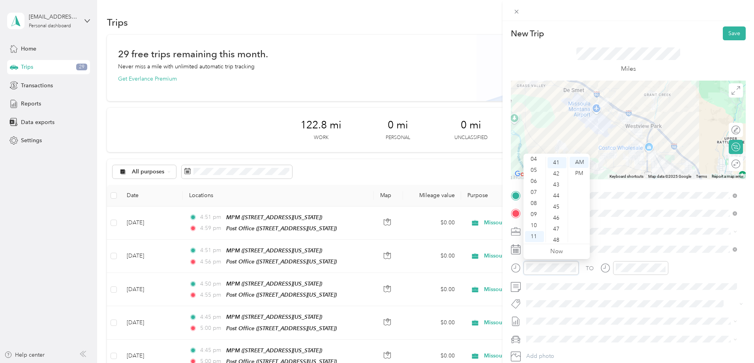
scroll to position [453, 0]
click at [535, 161] on div "04" at bounding box center [534, 158] width 19 height 11
click at [558, 206] on div "45" at bounding box center [556, 206] width 19 height 11
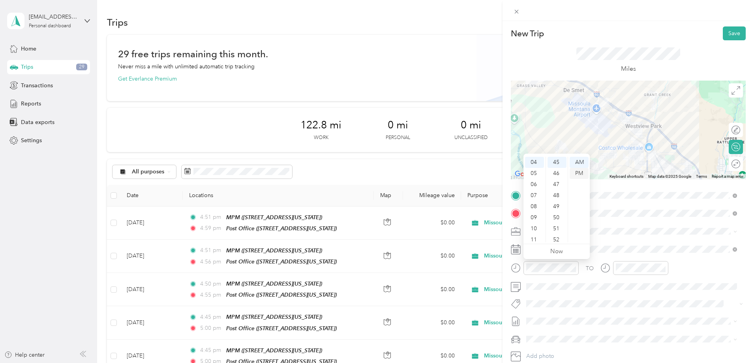
click at [579, 171] on div "PM" at bounding box center [578, 173] width 19 height 11
click at [623, 167] on div "05" at bounding box center [623, 170] width 19 height 11
click at [644, 161] on div "00" at bounding box center [646, 162] width 19 height 11
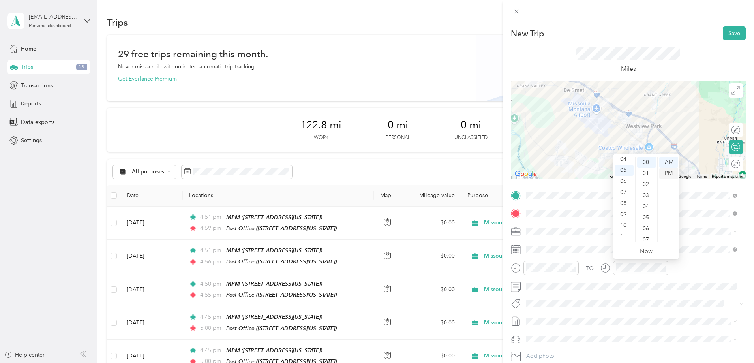
click at [669, 174] on div "PM" at bounding box center [668, 173] width 19 height 11
click at [731, 34] on button "Save" at bounding box center [734, 33] width 23 height 14
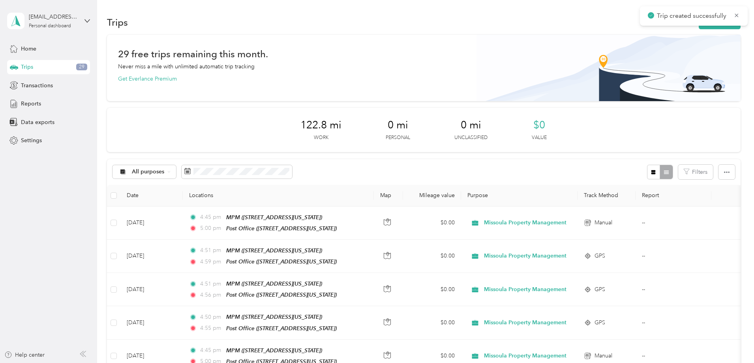
drag, startPoint x: 730, startPoint y: 40, endPoint x: 696, endPoint y: 40, distance: 33.9
click at [698, 28] on button "New trip" at bounding box center [719, 22] width 42 height 14
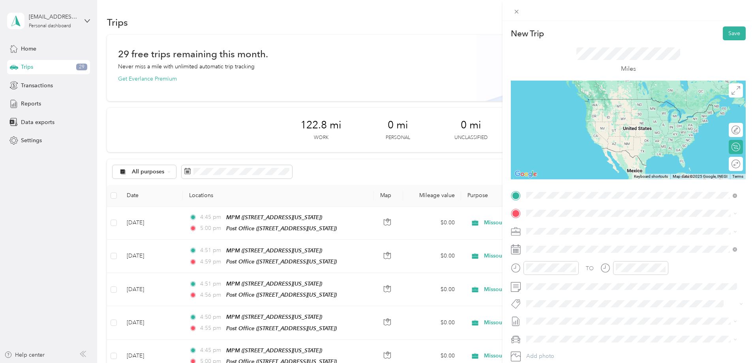
click at [565, 262] on span "[STREET_ADDRESS][US_STATE]" at bounding box center [580, 263] width 79 height 7
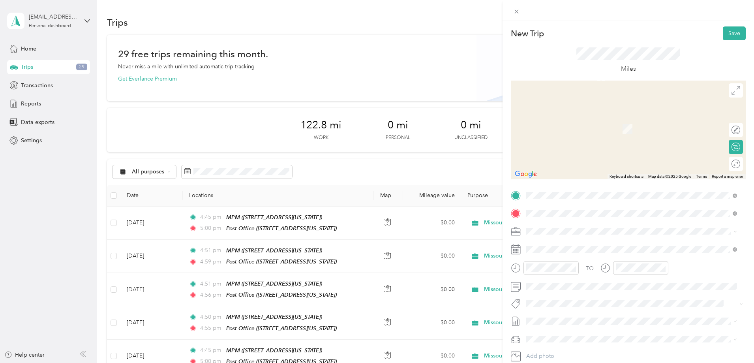
click at [569, 274] on div "Post Office [STREET_ADDRESS][US_STATE]" at bounding box center [580, 274] width 79 height 17
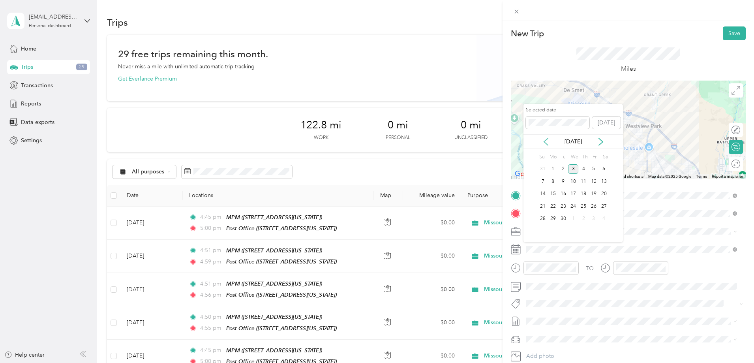
click at [544, 142] on icon at bounding box center [546, 141] width 4 height 7
click at [587, 193] on div "17" at bounding box center [583, 194] width 10 height 10
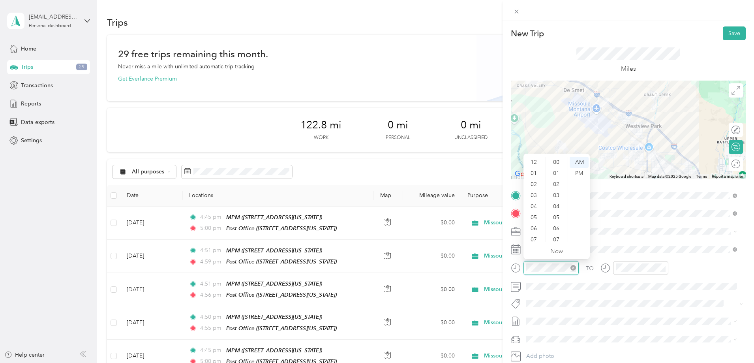
scroll to position [47, 0]
click at [534, 161] on div "04" at bounding box center [534, 158] width 19 height 11
click at [555, 195] on div "45" at bounding box center [556, 195] width 19 height 11
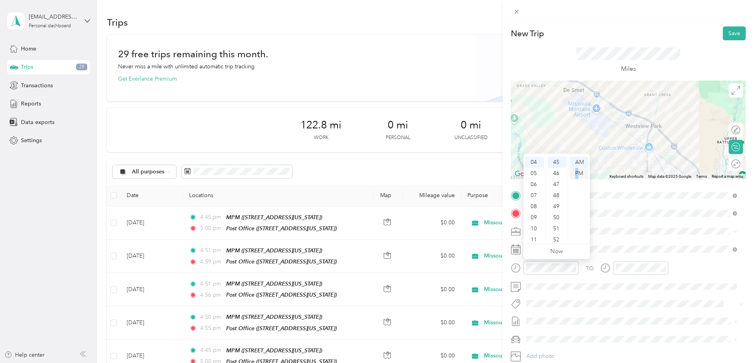
click at [577, 173] on div "PM" at bounding box center [578, 173] width 19 height 11
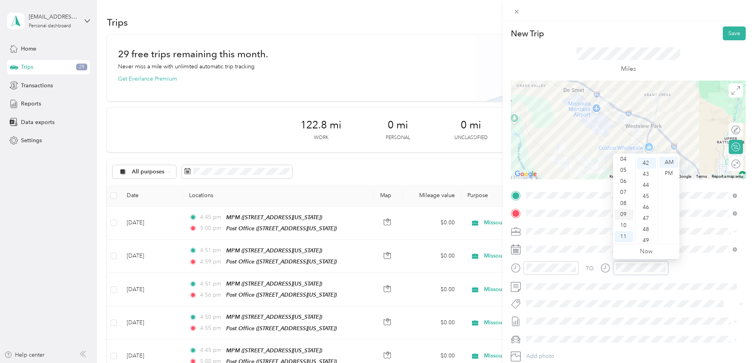
scroll to position [464, 0]
click at [629, 165] on div "05" at bounding box center [623, 170] width 19 height 11
click at [646, 159] on div "00" at bounding box center [646, 162] width 19 height 11
click at [670, 173] on div "PM" at bounding box center [668, 173] width 19 height 11
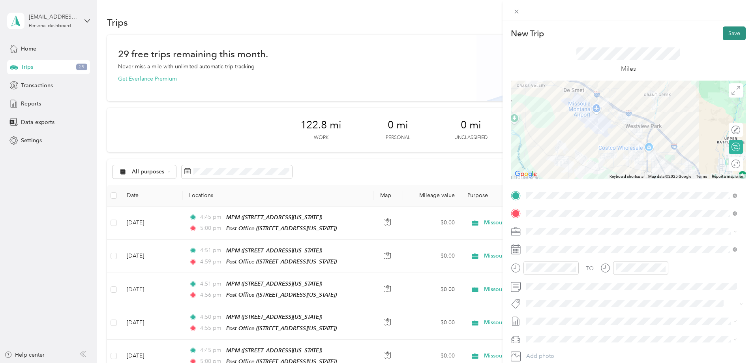
click at [729, 34] on button "Save" at bounding box center [734, 33] width 23 height 14
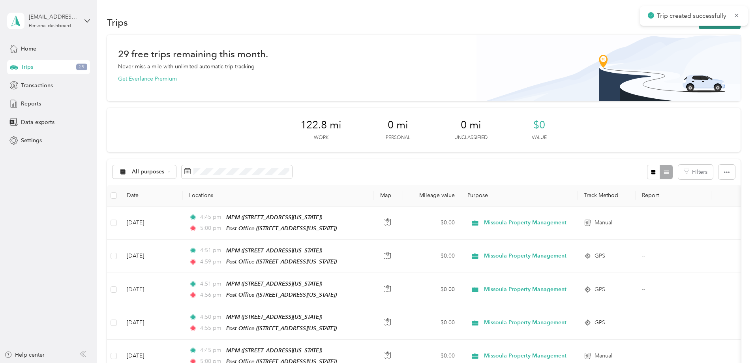
click at [698, 28] on button "New trip" at bounding box center [719, 22] width 42 height 14
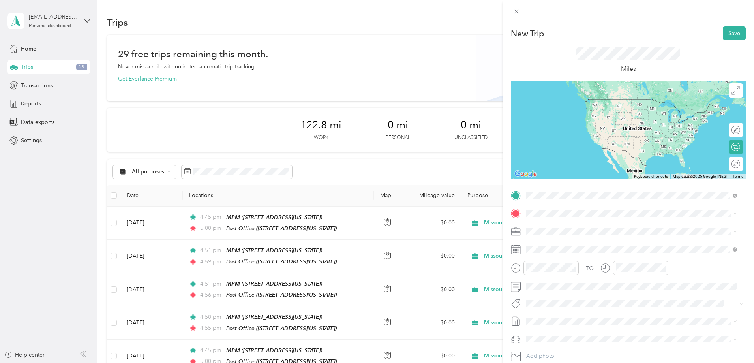
click at [581, 256] on div "MPM [STREET_ADDRESS][US_STATE]" at bounding box center [580, 259] width 79 height 17
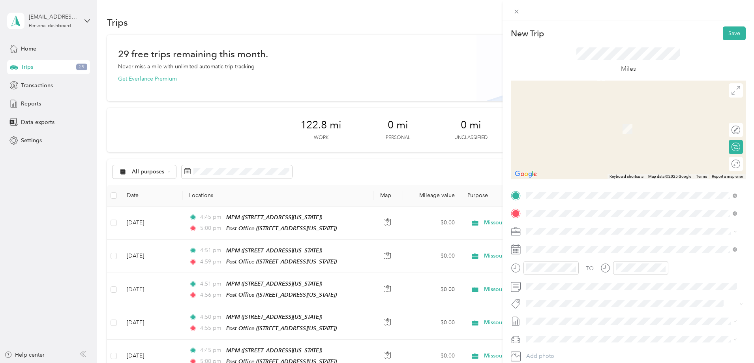
click at [564, 270] on strong "Post Office" at bounding box center [555, 269] width 29 height 7
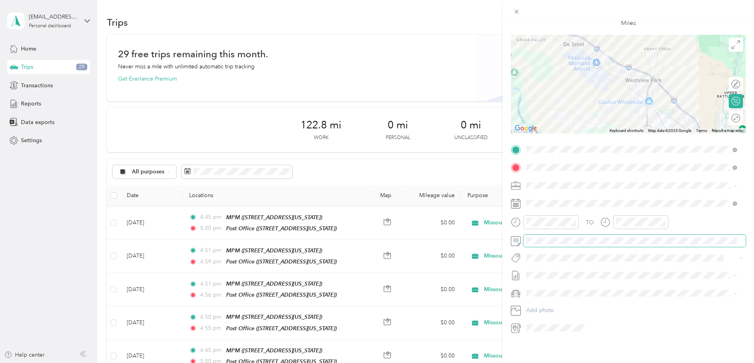
scroll to position [52, 0]
click at [121, 236] on div "New Trip Save This trip cannot be edited because it is either under review, app…" at bounding box center [377, 181] width 754 height 363
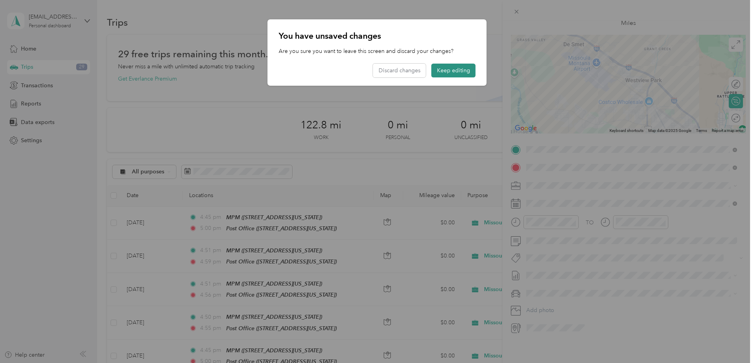
click at [465, 72] on button "Keep editing" at bounding box center [453, 71] width 44 height 14
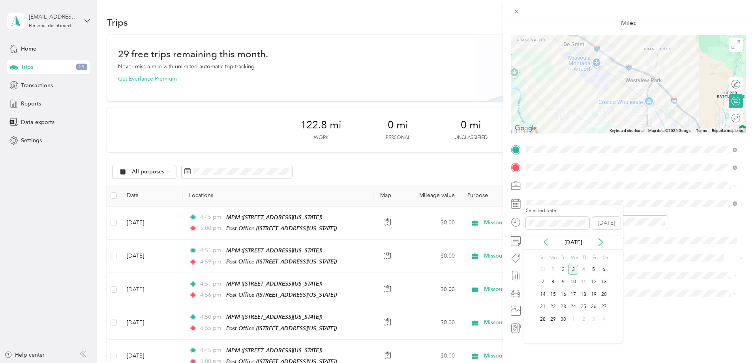
click at [544, 241] on icon at bounding box center [546, 241] width 4 height 7
click at [594, 280] on div "8" at bounding box center [593, 282] width 10 height 10
click at [532, 231] on div "04" at bounding box center [534, 230] width 19 height 11
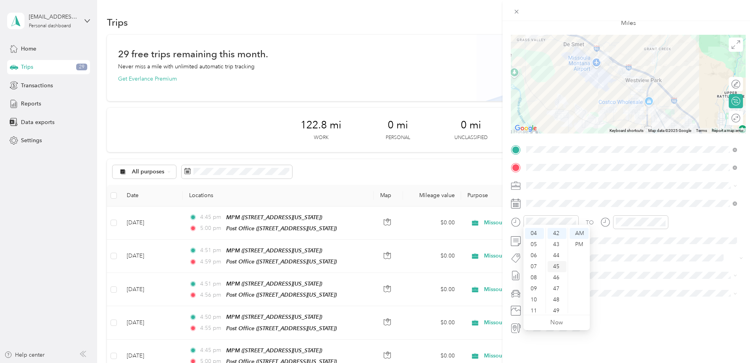
click at [560, 268] on div "45" at bounding box center [556, 266] width 19 height 11
click at [581, 243] on div "PM" at bounding box center [578, 244] width 19 height 11
click at [627, 240] on div "05" at bounding box center [623, 241] width 19 height 11
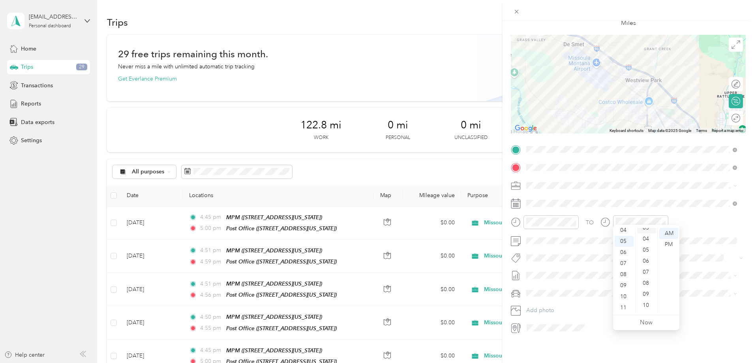
scroll to position [0, 0]
click at [650, 230] on div "00" at bounding box center [646, 233] width 19 height 11
click at [667, 243] on div "PM" at bounding box center [668, 244] width 19 height 11
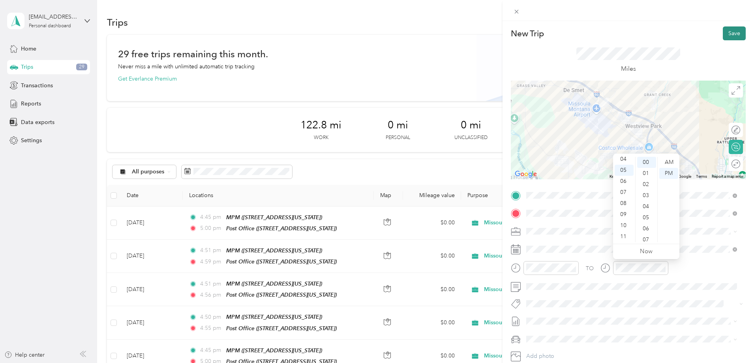
click at [730, 30] on button "Save" at bounding box center [734, 33] width 23 height 14
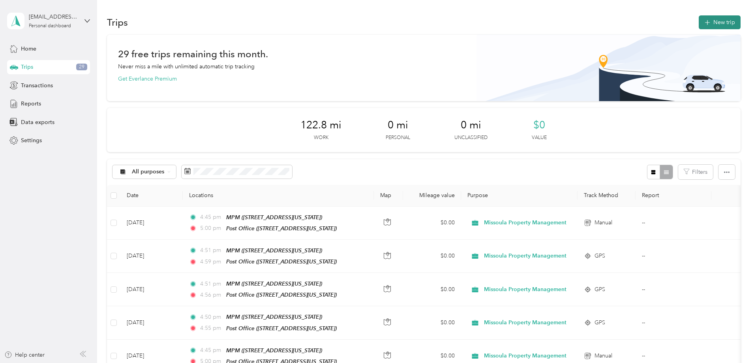
click at [698, 21] on button "New trip" at bounding box center [719, 22] width 42 height 14
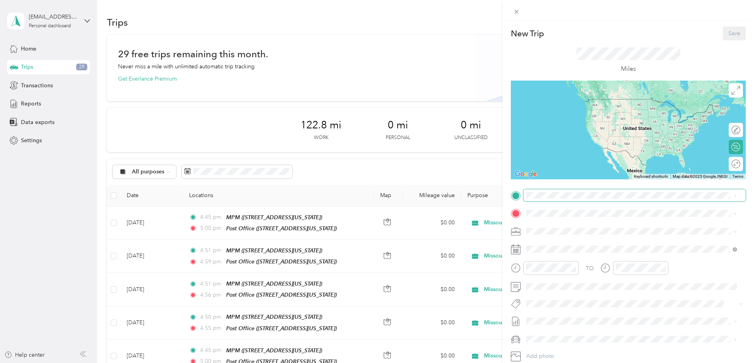
click at [566, 198] on span at bounding box center [634, 195] width 222 height 13
click at [562, 259] on div "MPM [STREET_ADDRESS][US_STATE]" at bounding box center [580, 258] width 79 height 17
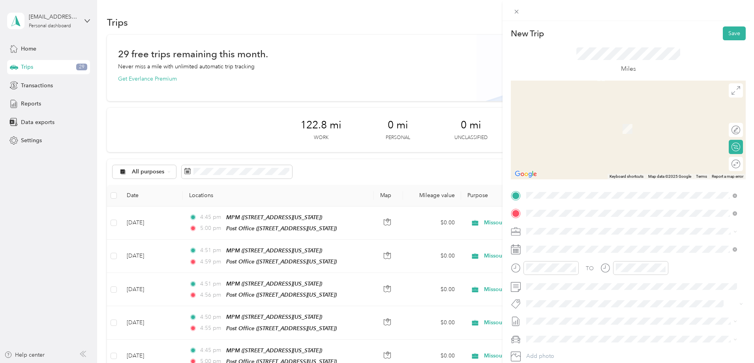
click at [556, 251] on span "[STREET_ADDRESS][US_STATE]" at bounding box center [580, 253] width 79 height 7
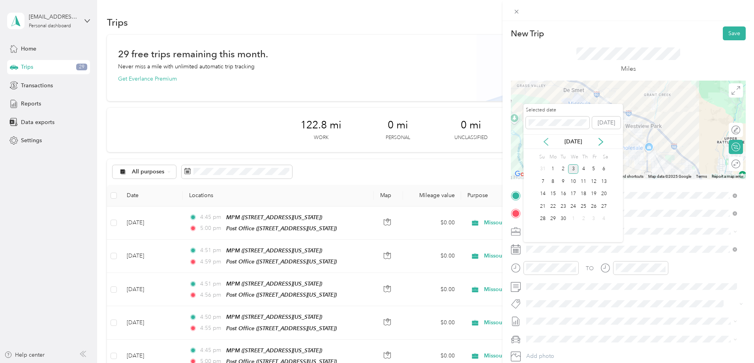
click at [547, 141] on icon at bounding box center [546, 142] width 8 height 8
click at [554, 217] on div "25" at bounding box center [553, 219] width 10 height 10
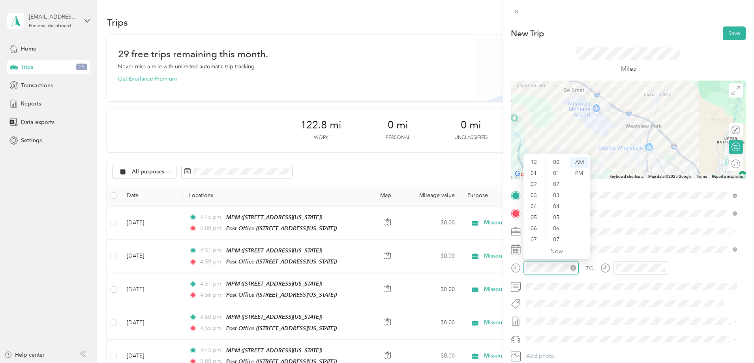
scroll to position [47, 0]
click at [536, 159] on div "04" at bounding box center [534, 158] width 19 height 11
click at [556, 185] on div "45" at bounding box center [556, 184] width 19 height 11
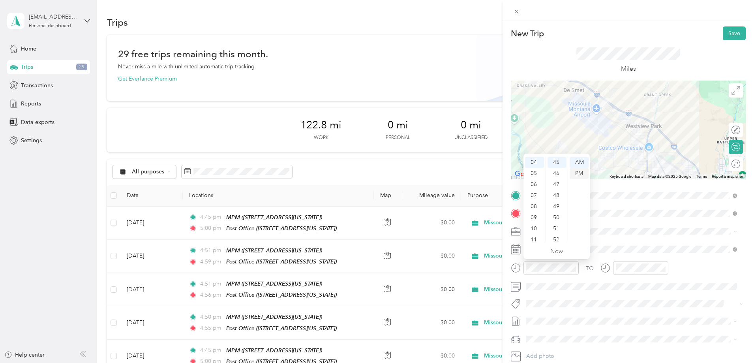
click at [576, 173] on div "PM" at bounding box center [578, 173] width 19 height 11
click at [626, 170] on div "05" at bounding box center [623, 170] width 19 height 11
click at [647, 164] on div "00" at bounding box center [646, 162] width 19 height 11
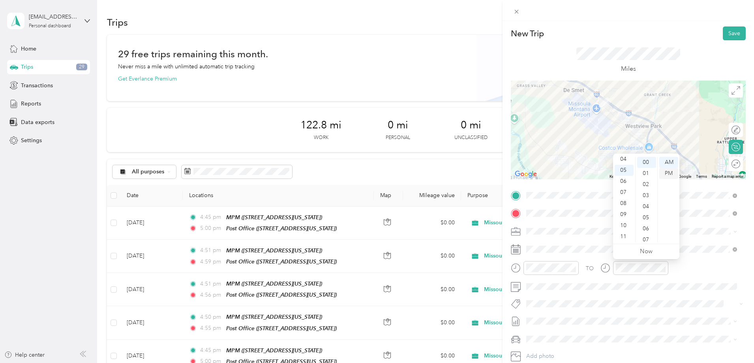
click at [669, 174] on div "PM" at bounding box center [668, 173] width 19 height 11
click at [730, 34] on button "Save" at bounding box center [734, 33] width 23 height 14
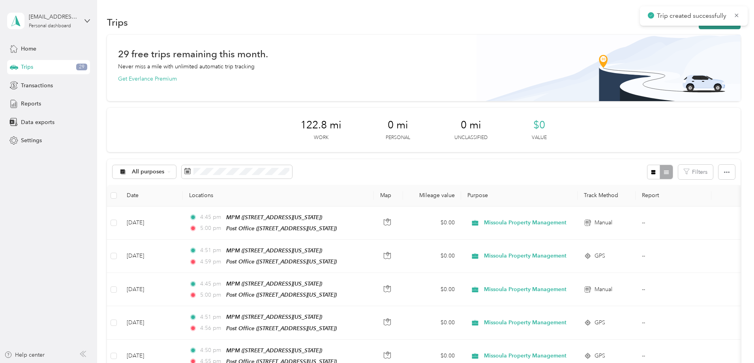
click at [698, 28] on button "New trip" at bounding box center [719, 22] width 42 height 14
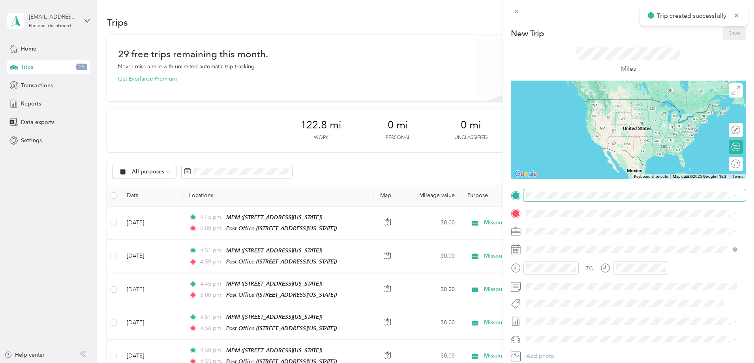
click at [543, 191] on span at bounding box center [634, 195] width 222 height 13
drag, startPoint x: 578, startPoint y: 23, endPoint x: 582, endPoint y: 40, distance: 17.4
click at [578, 24] on div "New Trip Save This trip cannot be edited because it is either under review, app…" at bounding box center [627, 202] width 251 height 363
click at [553, 261] on span "[STREET_ADDRESS][US_STATE]" at bounding box center [580, 263] width 79 height 7
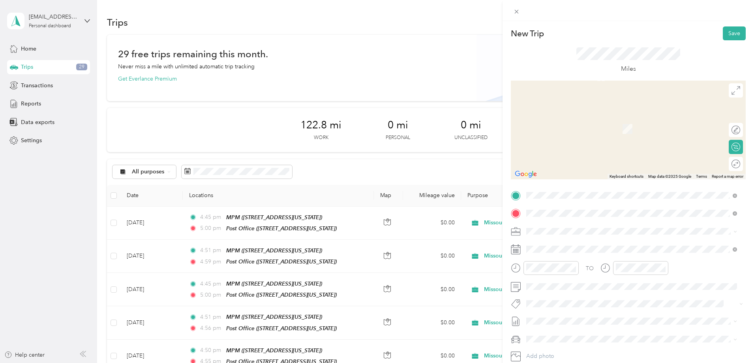
click at [557, 275] on span "[STREET_ADDRESS][US_STATE]" at bounding box center [580, 278] width 79 height 7
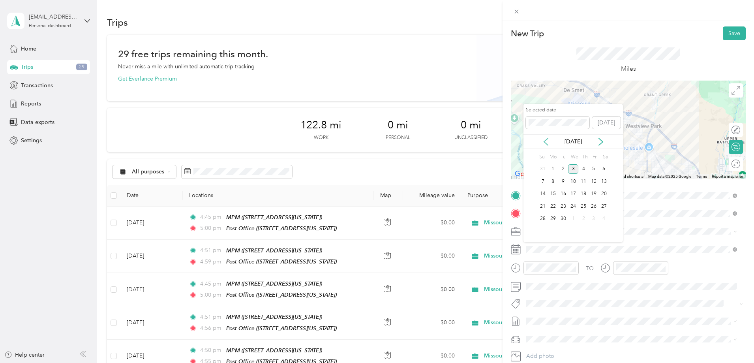
click at [547, 141] on icon at bounding box center [546, 142] width 8 height 8
click at [562, 217] on div "26" at bounding box center [563, 219] width 10 height 10
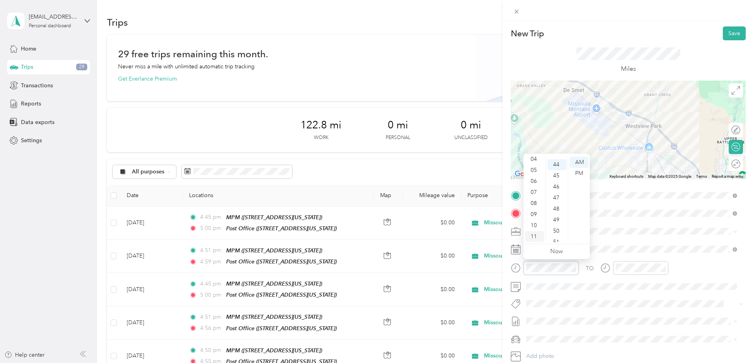
scroll to position [486, 0]
click at [534, 158] on div "04" at bounding box center [534, 158] width 19 height 11
click at [555, 174] on div "45" at bounding box center [556, 173] width 19 height 11
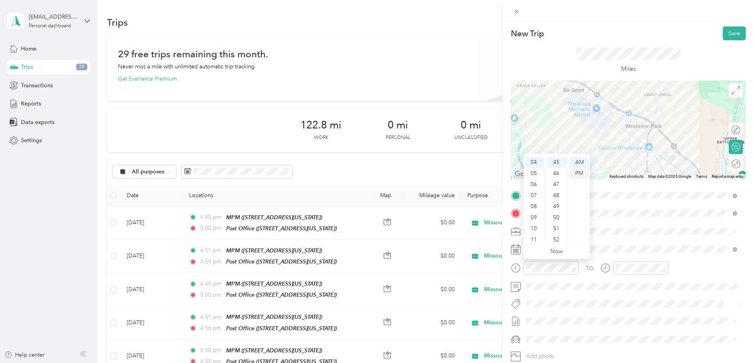
click at [581, 169] on div "PM" at bounding box center [578, 173] width 19 height 11
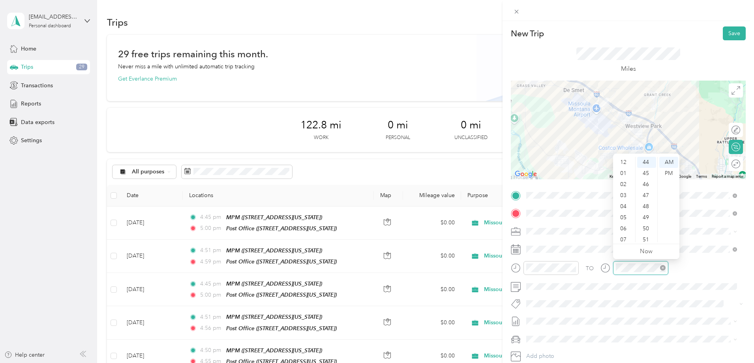
scroll to position [47, 0]
click at [619, 170] on div "05" at bounding box center [623, 170] width 19 height 11
click at [646, 162] on div "00" at bounding box center [646, 162] width 19 height 11
click at [669, 172] on div "PM" at bounding box center [668, 173] width 19 height 11
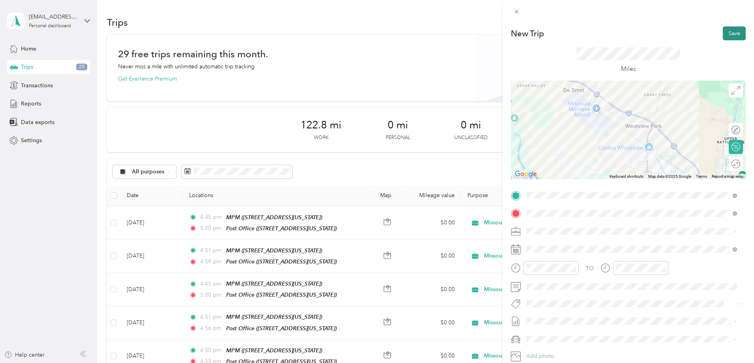
click at [726, 34] on button "Save" at bounding box center [734, 33] width 23 height 14
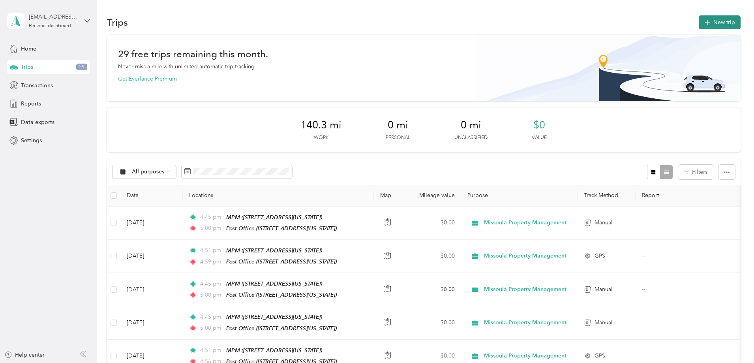
click at [698, 19] on button "New trip" at bounding box center [719, 22] width 42 height 14
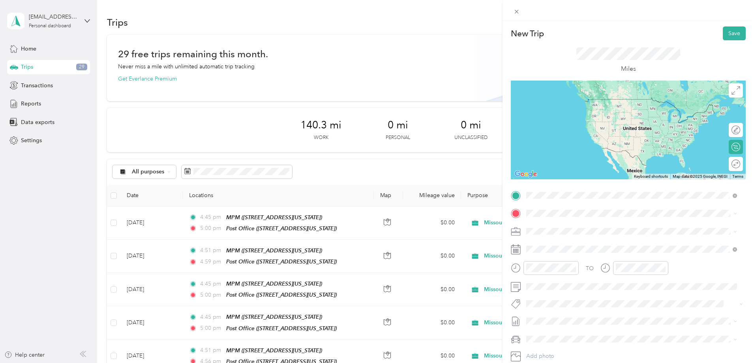
click at [575, 260] on span "[STREET_ADDRESS][US_STATE]" at bounding box center [580, 263] width 79 height 7
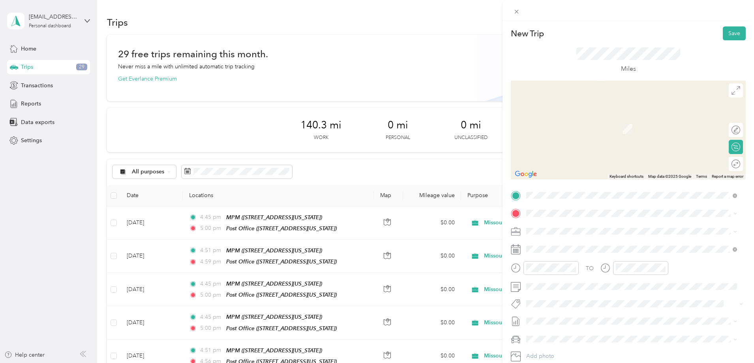
click at [573, 252] on span "[STREET_ADDRESS][US_STATE]" at bounding box center [580, 250] width 79 height 7
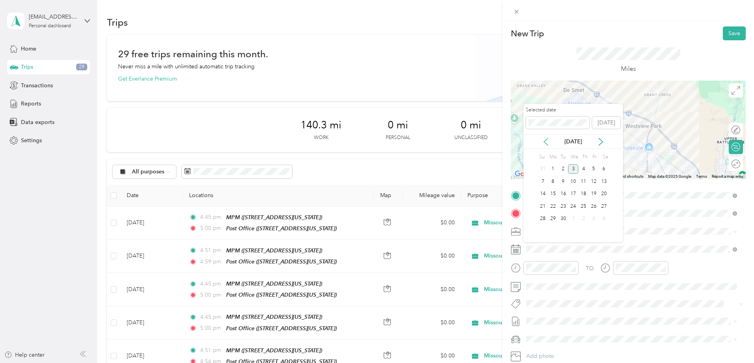
click at [544, 138] on icon at bounding box center [546, 142] width 8 height 8
click at [573, 217] on div "27" at bounding box center [573, 219] width 10 height 10
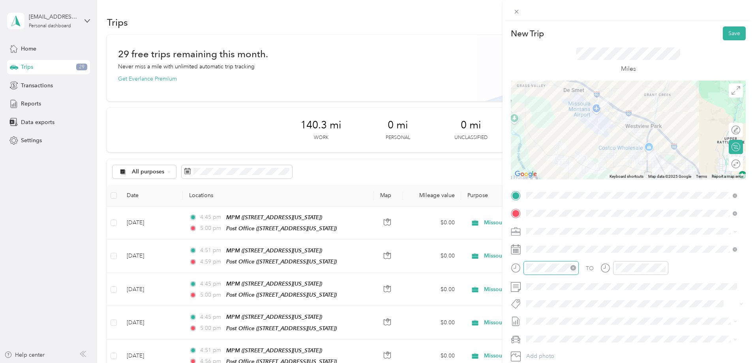
scroll to position [243, 0]
click at [537, 207] on div "04" at bounding box center [534, 206] width 19 height 11
click at [556, 175] on div "45" at bounding box center [556, 179] width 19 height 11
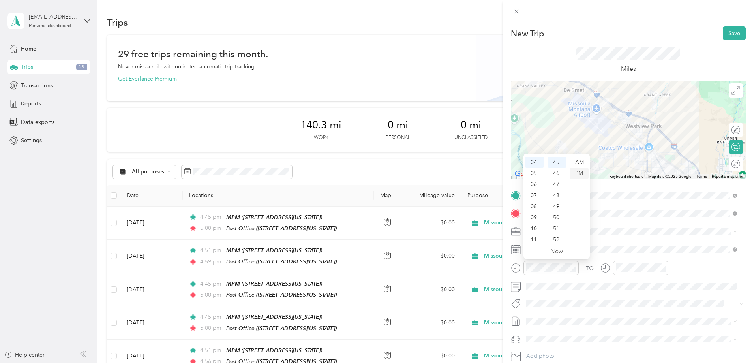
click at [580, 172] on div "PM" at bounding box center [578, 173] width 19 height 11
click at [623, 216] on div "05" at bounding box center [623, 217] width 19 height 11
click at [647, 162] on div "00" at bounding box center [646, 162] width 19 height 11
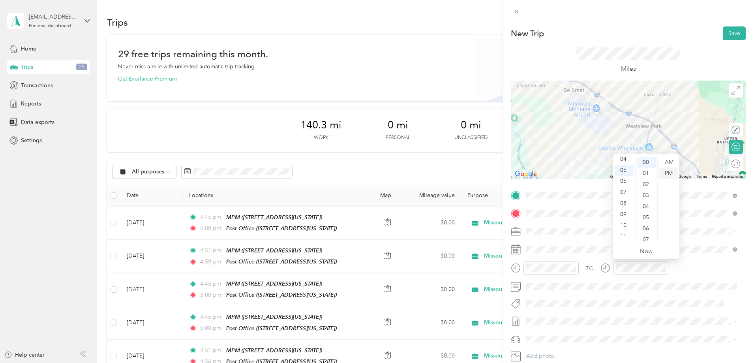
click at [669, 172] on div "PM" at bounding box center [668, 173] width 19 height 11
click at [731, 33] on button "Save" at bounding box center [734, 33] width 23 height 14
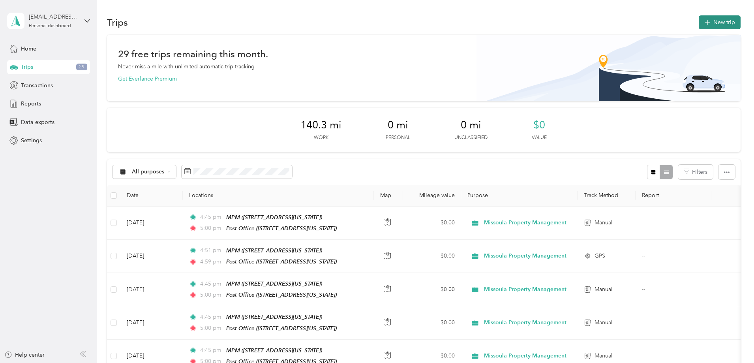
click at [698, 21] on button "New trip" at bounding box center [719, 22] width 42 height 14
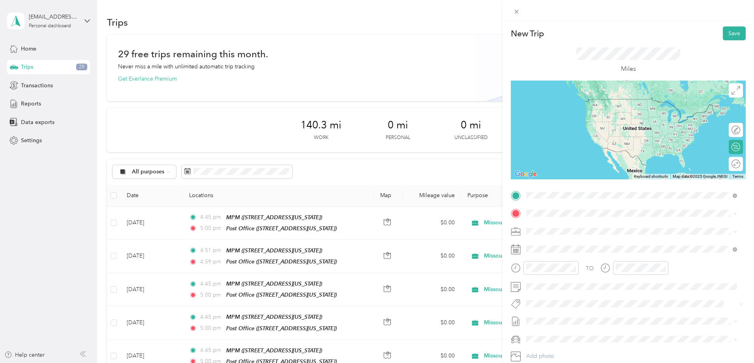
drag, startPoint x: 548, startPoint y: 256, endPoint x: 548, endPoint y: 242, distance: 13.8
click at [548, 254] on strong "MPM" at bounding box center [548, 254] width 14 height 7
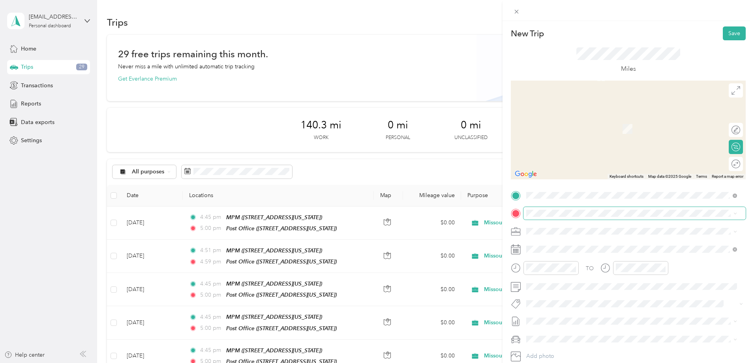
click at [541, 362] on div "New Trip Save This trip cannot be edited because it is either under review, app…" at bounding box center [375, 363] width 750 height 0
click at [557, 247] on div "Post Office [STREET_ADDRESS][US_STATE]" at bounding box center [580, 248] width 79 height 17
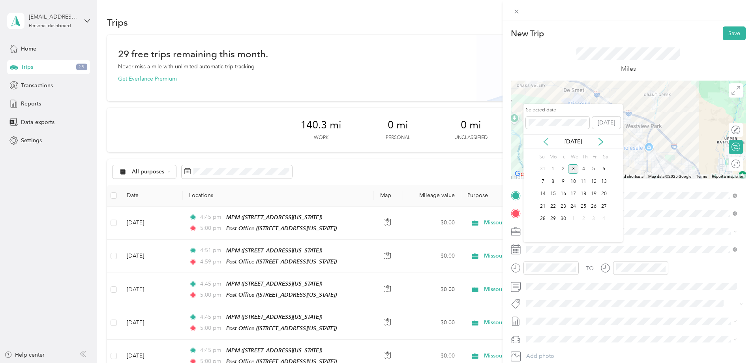
click at [547, 140] on icon at bounding box center [546, 142] width 8 height 8
click at [593, 217] on div "29" at bounding box center [593, 219] width 10 height 10
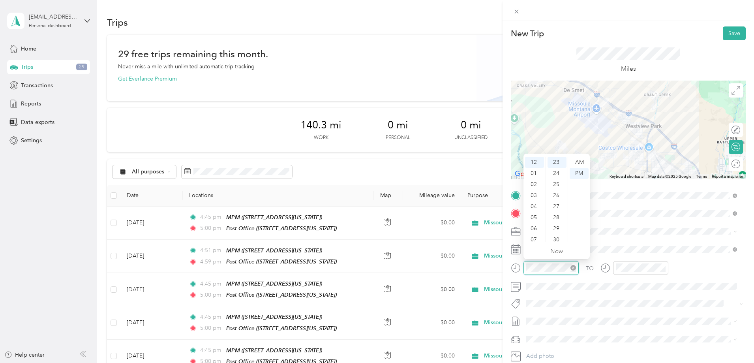
scroll to position [254, 0]
click at [533, 202] on div "04" at bounding box center [534, 206] width 19 height 11
click at [556, 166] on div "45" at bounding box center [556, 168] width 19 height 11
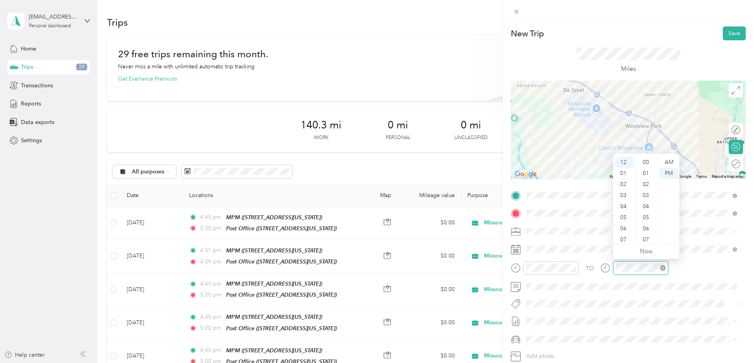
scroll to position [254, 0]
click at [624, 216] on div "05" at bounding box center [623, 217] width 19 height 11
click at [646, 161] on div "00" at bounding box center [646, 162] width 19 height 11
click at [672, 171] on div "PM" at bounding box center [668, 173] width 19 height 11
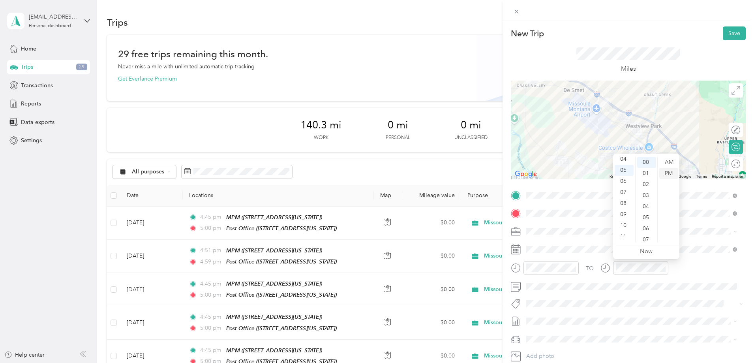
click at [672, 171] on div "PM" at bounding box center [668, 173] width 19 height 11
click at [671, 68] on div "Miles" at bounding box center [628, 60] width 104 height 26
click at [726, 34] on button "Save" at bounding box center [734, 33] width 23 height 14
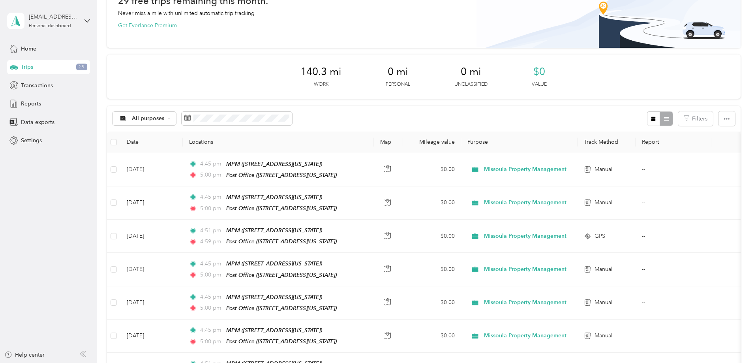
scroll to position [79, 0]
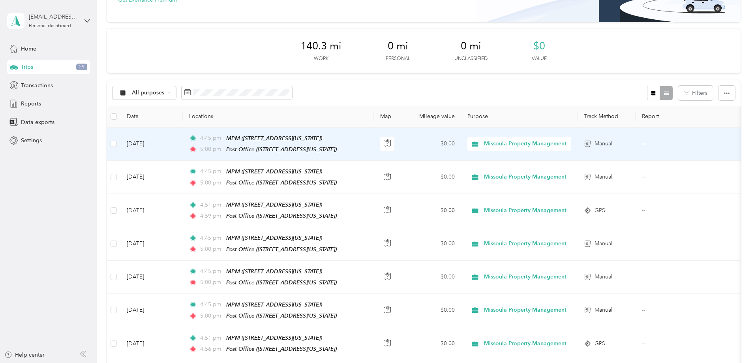
click at [183, 142] on td "[DATE]" at bounding box center [151, 143] width 62 height 33
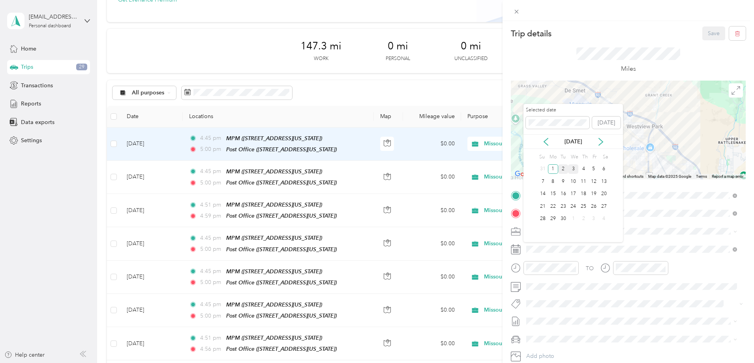
click at [567, 166] on div "2" at bounding box center [563, 169] width 10 height 10
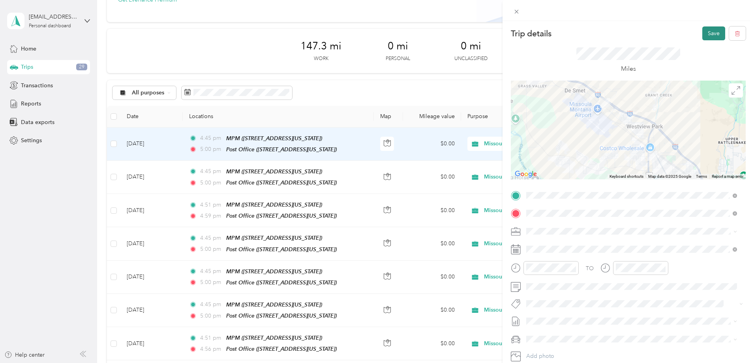
click at [711, 30] on button "Save" at bounding box center [713, 33] width 23 height 14
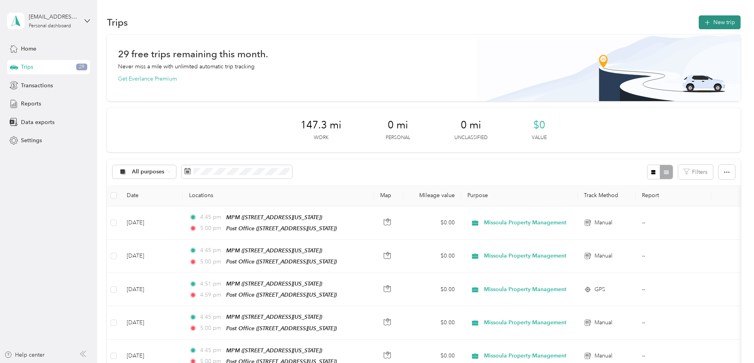
click at [698, 20] on button "New trip" at bounding box center [719, 22] width 42 height 14
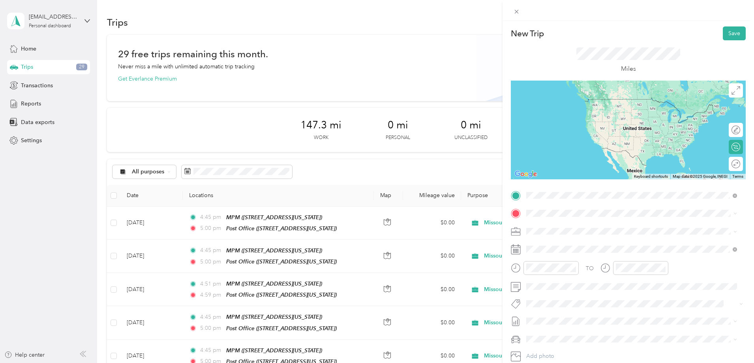
click at [571, 254] on div "MPM" at bounding box center [580, 254] width 79 height 7
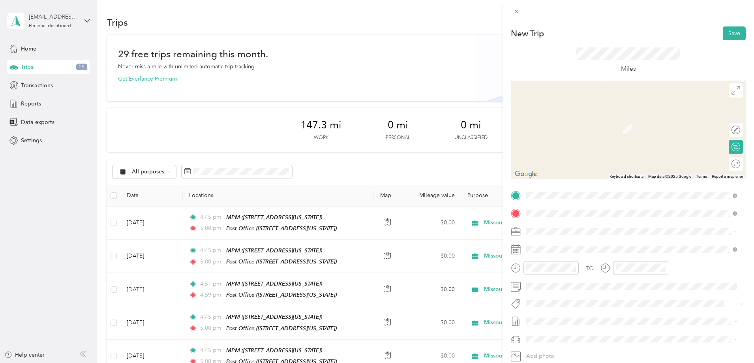
click at [559, 271] on div "Post Office [STREET_ADDRESS][US_STATE]" at bounding box center [580, 274] width 79 height 17
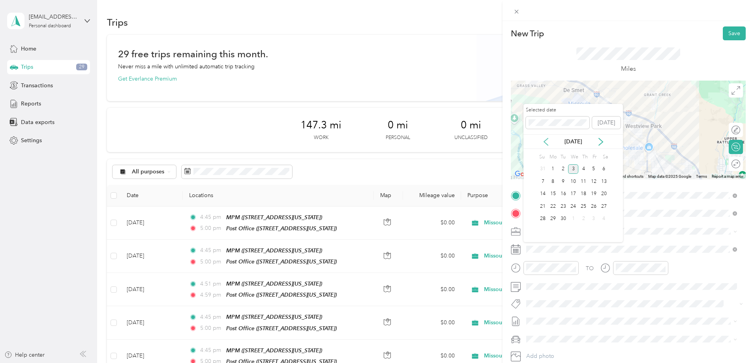
click at [545, 140] on icon at bounding box center [546, 141] width 4 height 7
click at [593, 167] on div "1" at bounding box center [593, 169] width 10 height 10
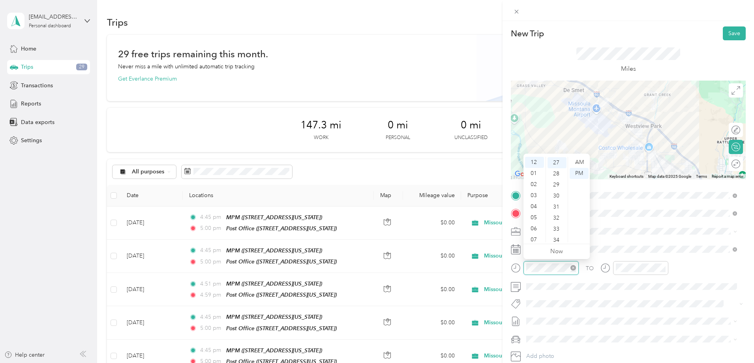
scroll to position [298, 0]
click at [535, 206] on div "04" at bounding box center [534, 206] width 19 height 11
click at [553, 164] on div "45" at bounding box center [556, 163] width 19 height 11
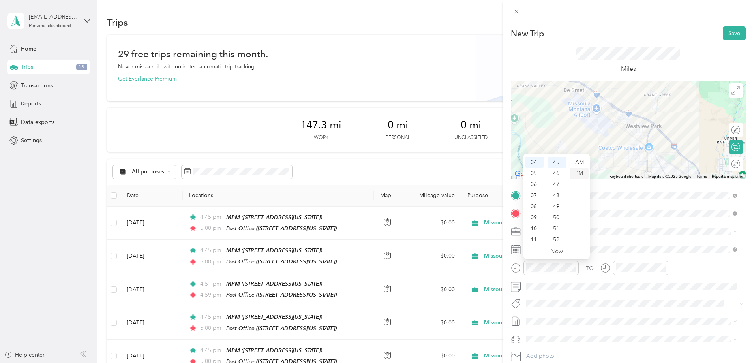
click at [576, 174] on div "PM" at bounding box center [578, 173] width 19 height 11
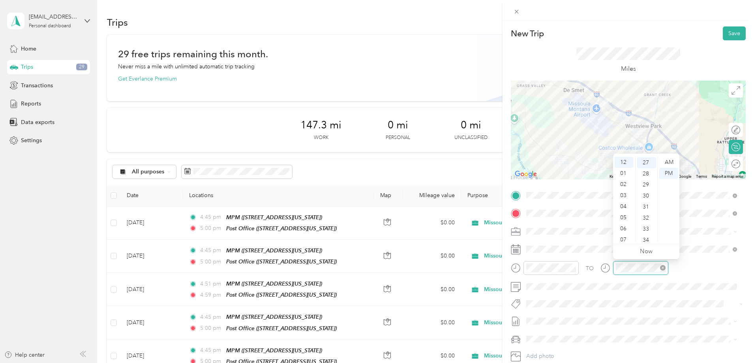
scroll to position [298, 0]
click at [626, 217] on div "05" at bounding box center [623, 217] width 19 height 11
click at [647, 161] on div "00" at bounding box center [646, 162] width 19 height 11
click at [646, 161] on div "00" at bounding box center [646, 162] width 19 height 11
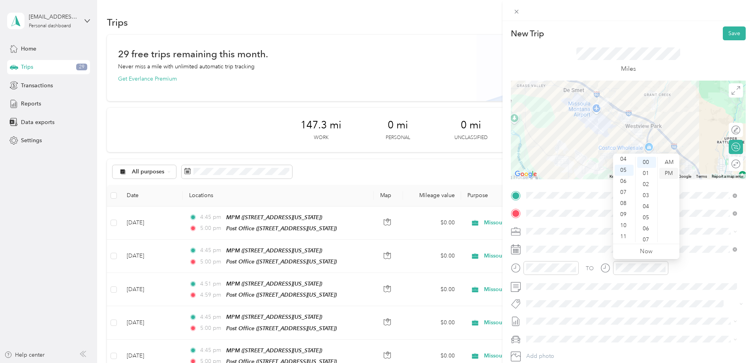
click at [666, 174] on div "PM" at bounding box center [668, 173] width 19 height 11
click at [729, 33] on button "Save" at bounding box center [734, 33] width 23 height 14
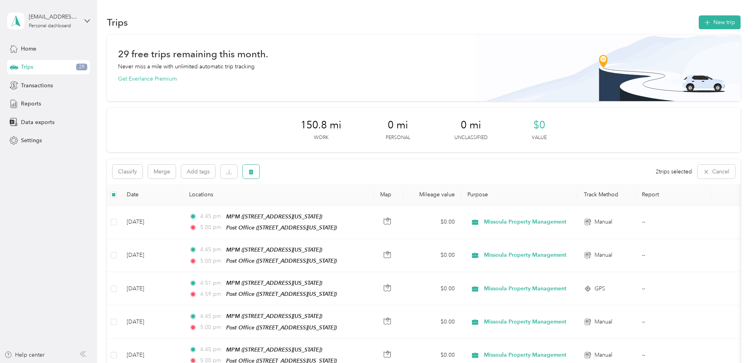
click at [254, 170] on icon "button" at bounding box center [251, 172] width 6 height 6
click at [357, 202] on button "Yes" at bounding box center [362, 204] width 15 height 13
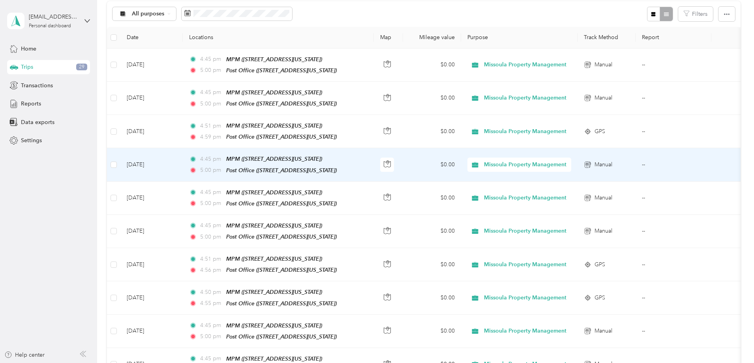
scroll to position [118, 0]
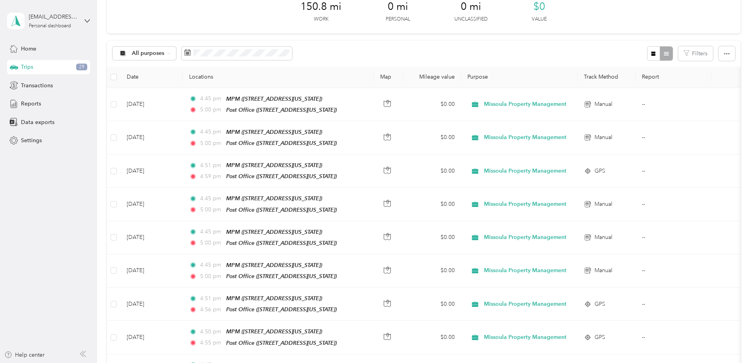
click at [32, 100] on span "Reports" at bounding box center [31, 103] width 20 height 8
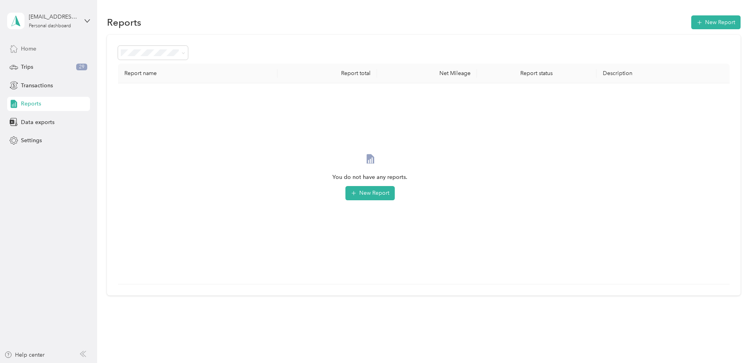
click at [37, 47] on div "Home" at bounding box center [48, 48] width 83 height 14
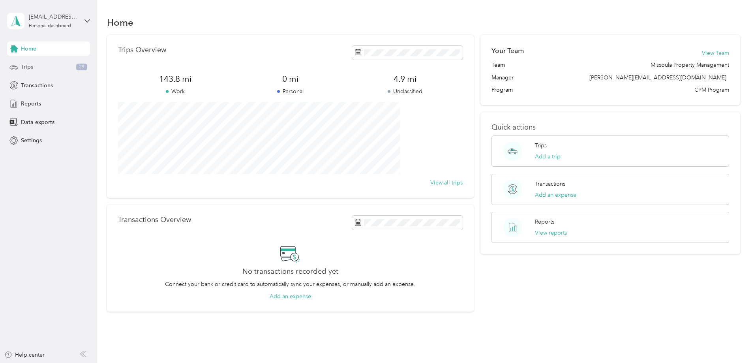
click at [33, 67] on div "Trips 29" at bounding box center [48, 67] width 83 height 14
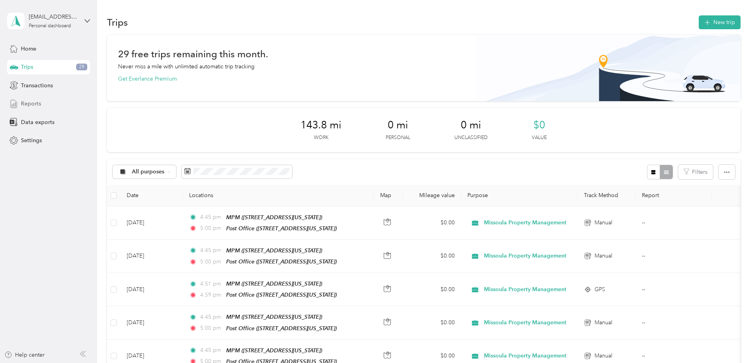
click at [38, 103] on span "Reports" at bounding box center [31, 103] width 20 height 8
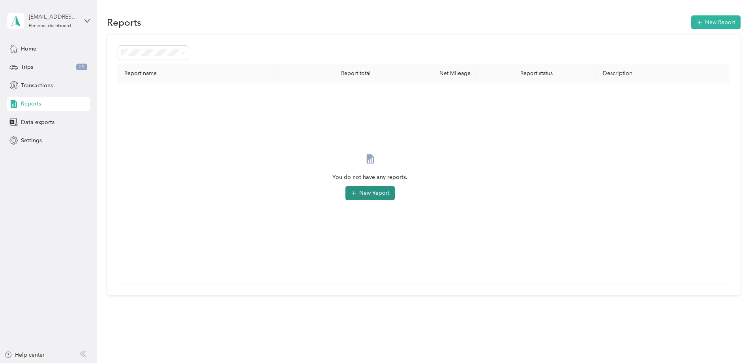
click at [395, 192] on button "New Report" at bounding box center [369, 193] width 49 height 14
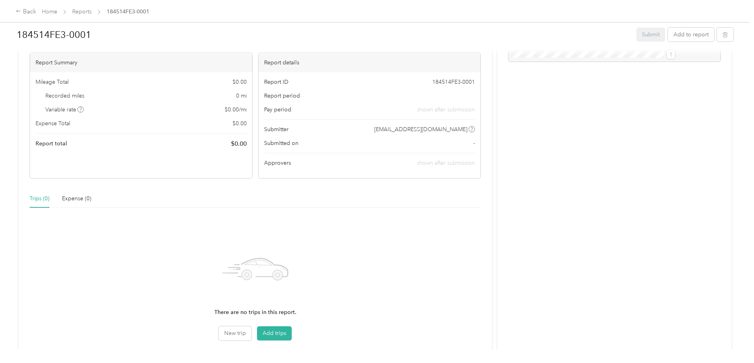
scroll to position [103, 0]
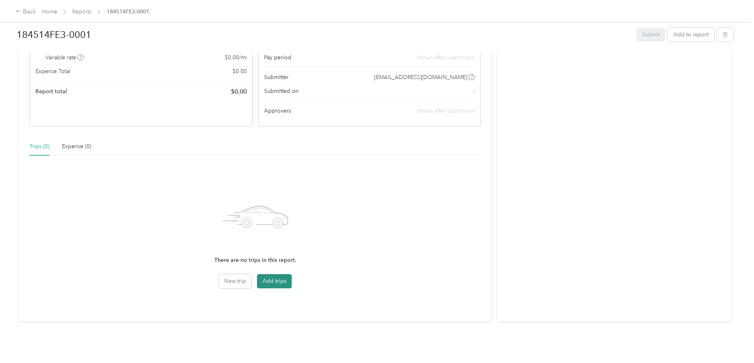
click at [292, 274] on button "Add trips" at bounding box center [274, 281] width 35 height 14
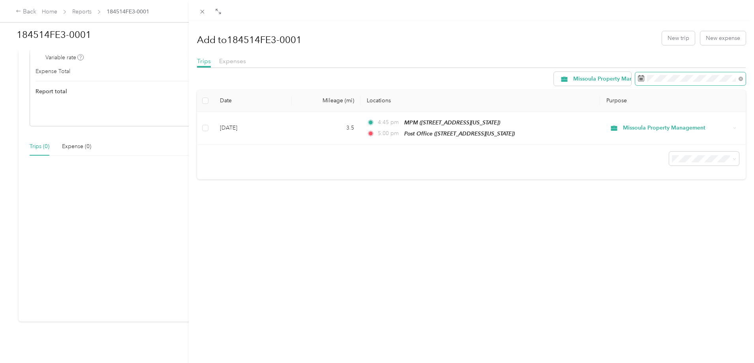
click at [638, 77] on icon at bounding box center [641, 78] width 6 height 6
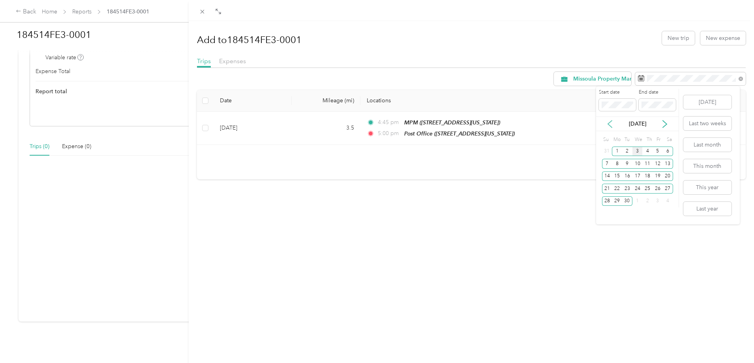
click at [608, 123] on icon at bounding box center [610, 123] width 4 height 7
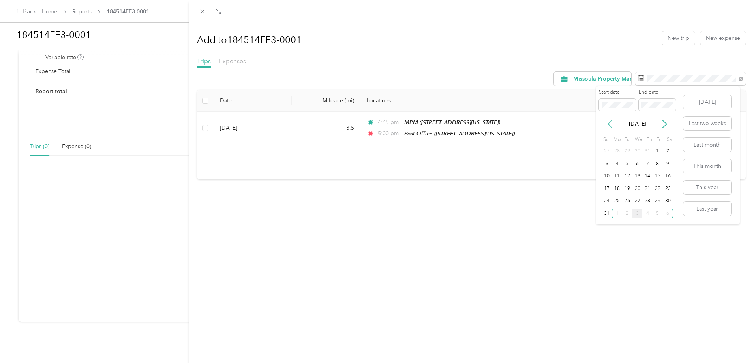
click at [608, 123] on icon at bounding box center [610, 123] width 4 height 7
click at [628, 151] on div "1" at bounding box center [627, 151] width 10 height 10
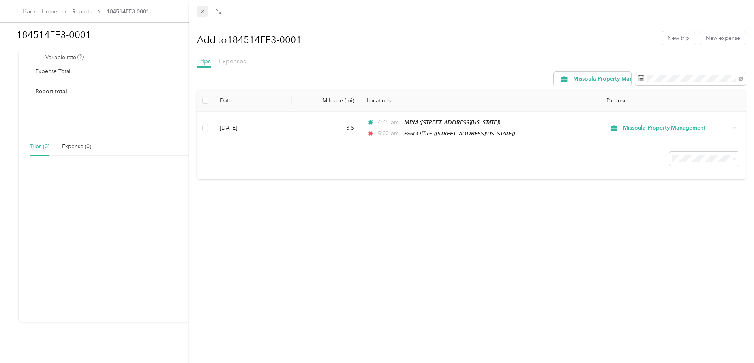
click at [201, 11] on icon at bounding box center [202, 11] width 7 height 7
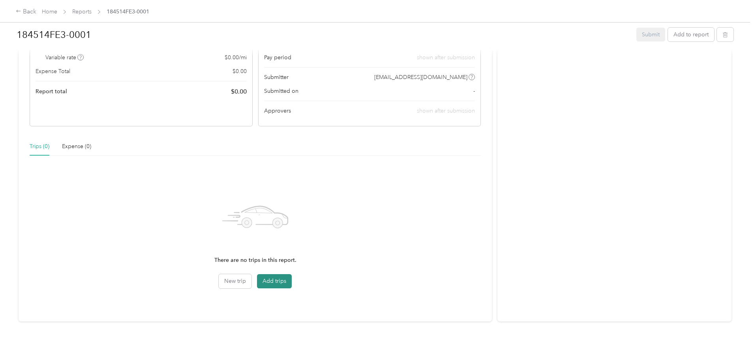
click at [292, 277] on button "Add trips" at bounding box center [274, 281] width 35 height 14
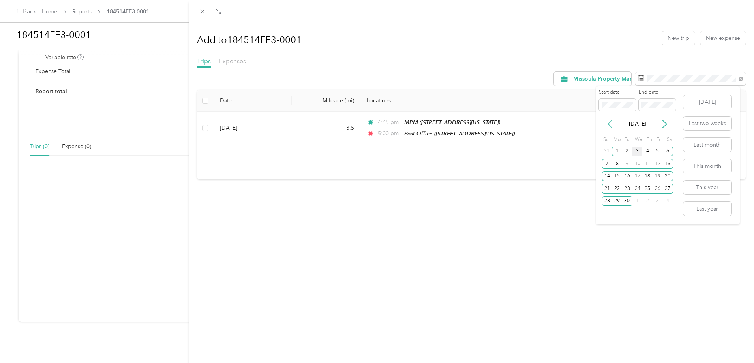
click at [610, 125] on icon at bounding box center [610, 123] width 4 height 7
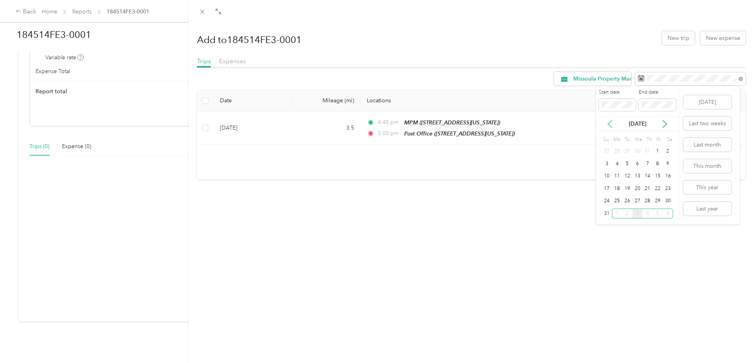
click at [610, 125] on icon at bounding box center [610, 123] width 4 height 7
click at [625, 152] on div "1" at bounding box center [627, 151] width 10 height 10
click at [608, 125] on icon at bounding box center [610, 124] width 8 height 8
click at [627, 149] on div "1" at bounding box center [627, 151] width 10 height 10
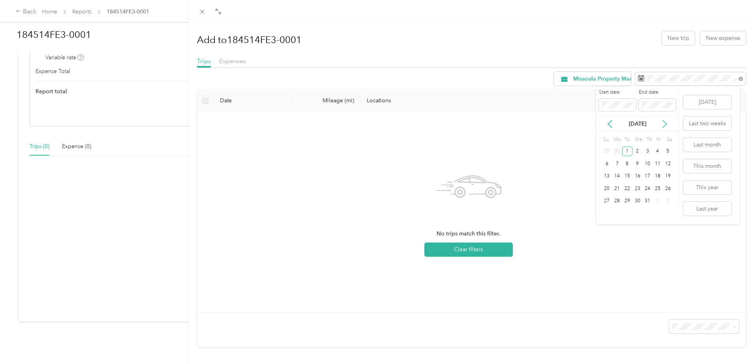
click at [665, 125] on icon at bounding box center [665, 124] width 8 height 8
click at [636, 152] on div "3" at bounding box center [637, 151] width 10 height 10
click at [592, 362] on div "Drag to resize Click to close Add to 184514FE3-0001 New trip New expense Trips …" at bounding box center [375, 363] width 750 height 0
click at [701, 98] on button "[DATE]" at bounding box center [707, 102] width 48 height 14
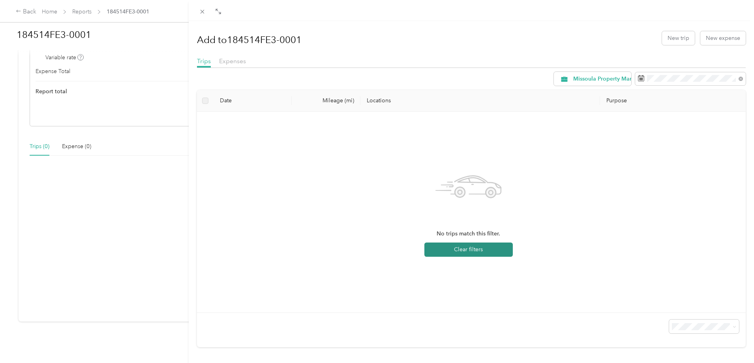
click at [458, 249] on button "Clear filters" at bounding box center [468, 249] width 88 height 14
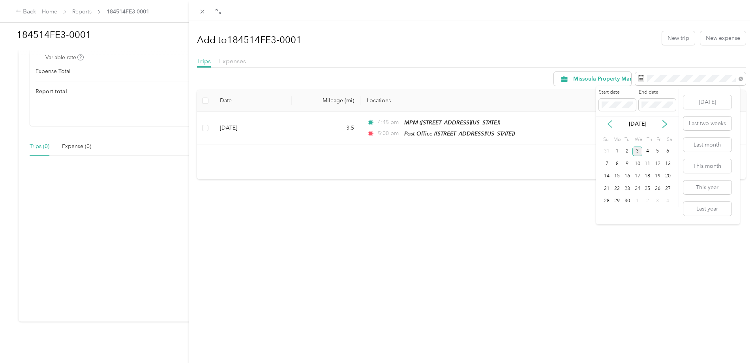
click at [607, 124] on icon at bounding box center [610, 124] width 8 height 8
click at [627, 153] on div "1" at bounding box center [627, 151] width 10 height 10
click at [659, 152] on div "4" at bounding box center [657, 151] width 10 height 10
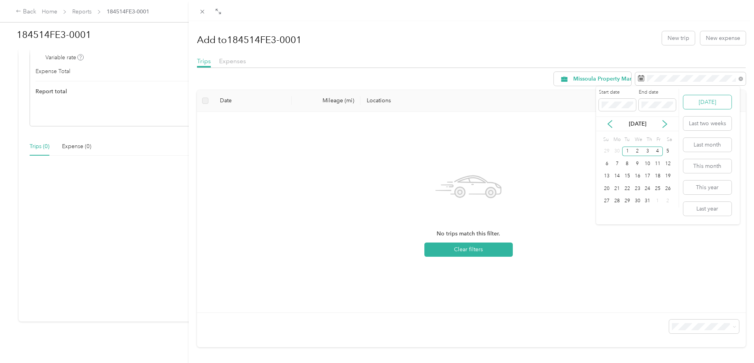
click at [702, 101] on button "[DATE]" at bounding box center [707, 102] width 48 height 14
click at [608, 123] on icon at bounding box center [610, 123] width 4 height 7
click at [627, 149] on div "1" at bounding box center [627, 151] width 10 height 10
click at [613, 124] on icon at bounding box center [610, 124] width 8 height 8
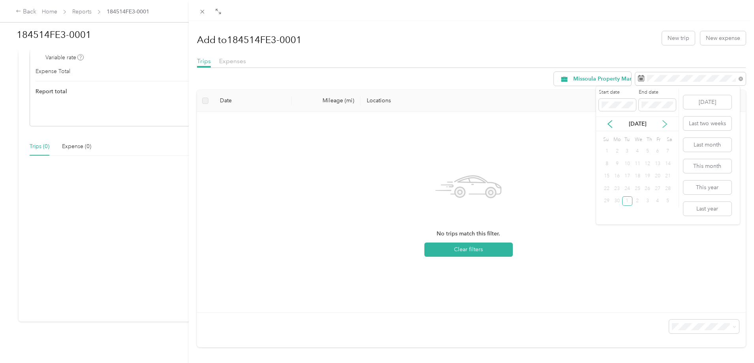
click at [666, 123] on icon at bounding box center [665, 124] width 8 height 8
click at [635, 151] on div "3" at bounding box center [637, 151] width 10 height 10
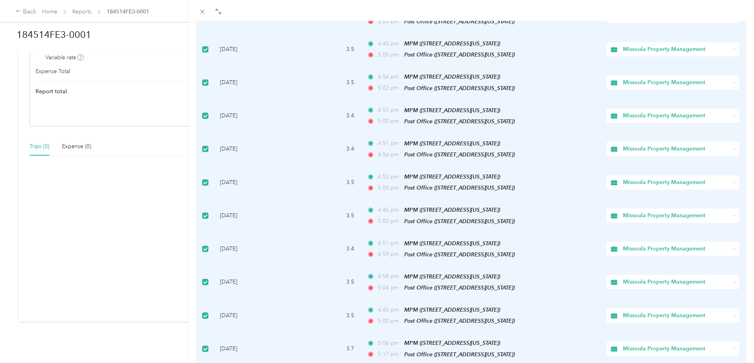
scroll to position [621, 0]
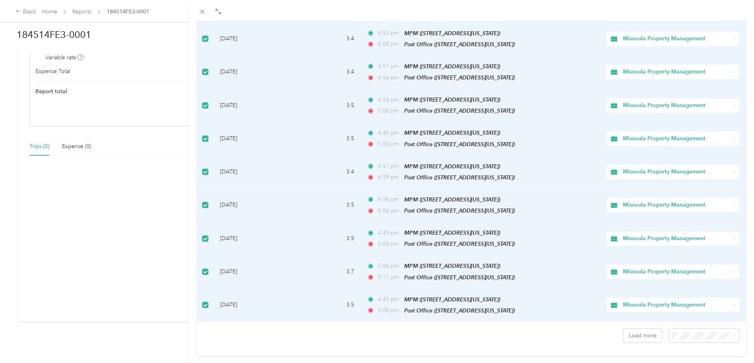
click at [684, 304] on li "100 per load" at bounding box center [698, 301] width 70 height 14
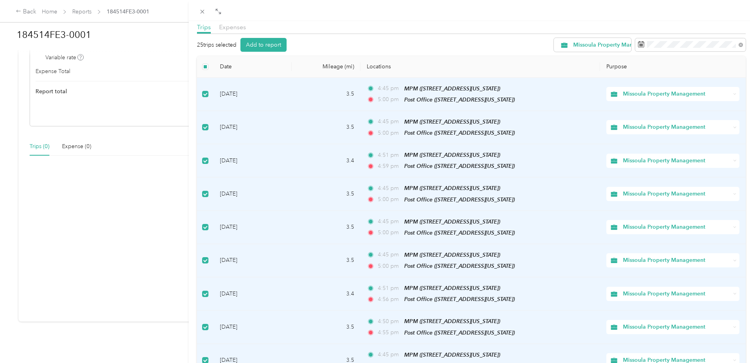
scroll to position [39, 0]
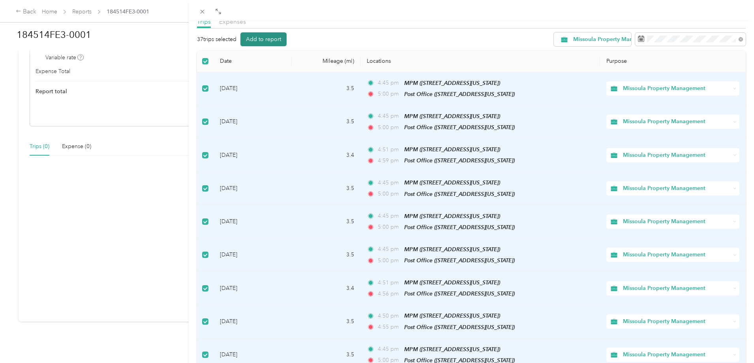
click at [272, 38] on button "Add to report" at bounding box center [263, 39] width 46 height 14
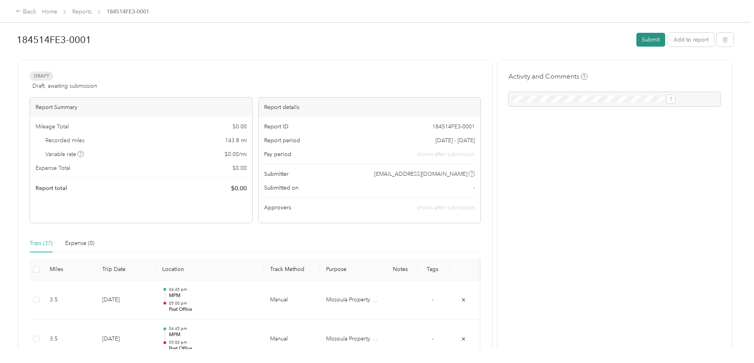
click at [636, 41] on button "Submit" at bounding box center [650, 40] width 29 height 14
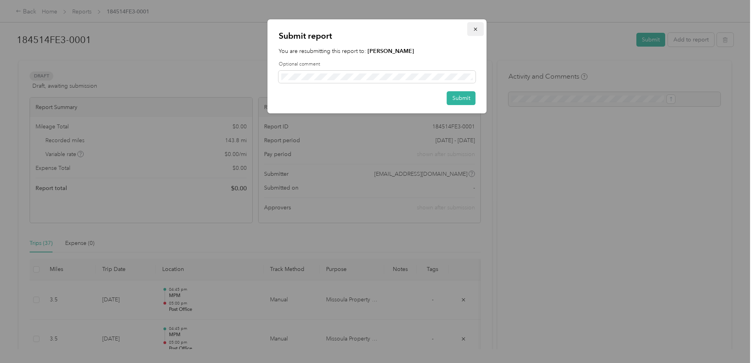
click at [473, 28] on icon "button" at bounding box center [476, 29] width 6 height 6
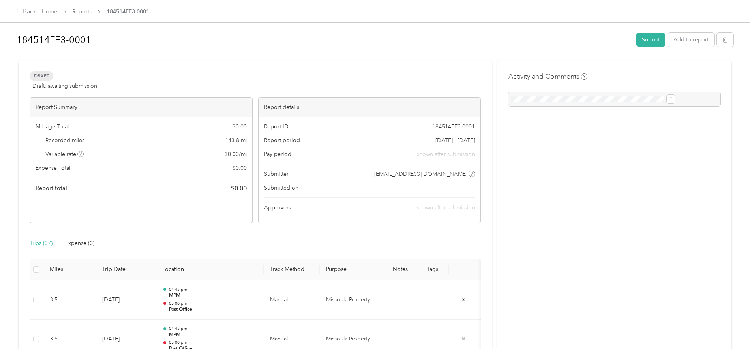
click at [52, 254] on div "Back Home Reports 184514FE3-0001 184514FE3-0001 Submit Add to report Draft Draf…" at bounding box center [375, 181] width 750 height 363
